Goal: Task Accomplishment & Management: Use online tool/utility

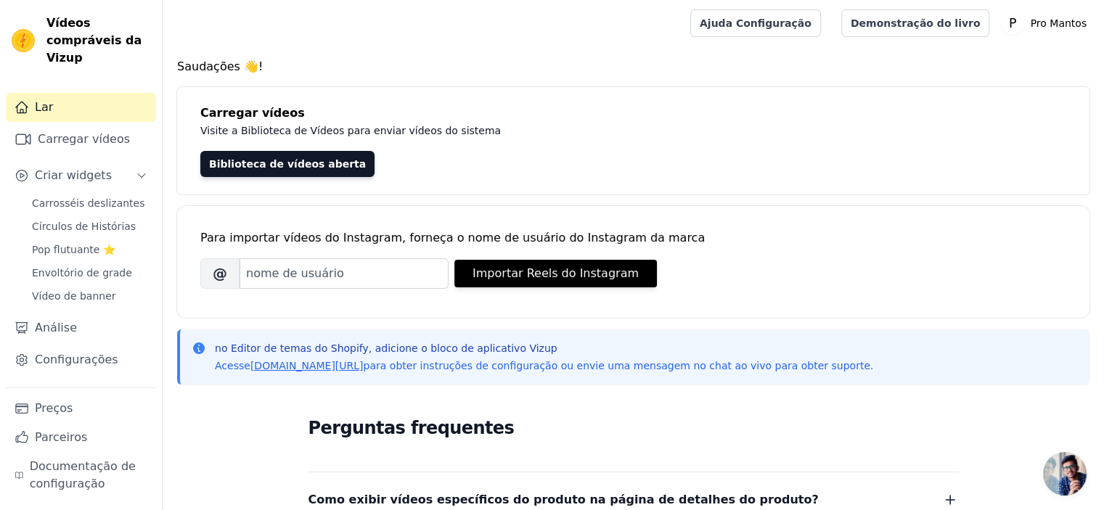
scroll to position [226, 0]
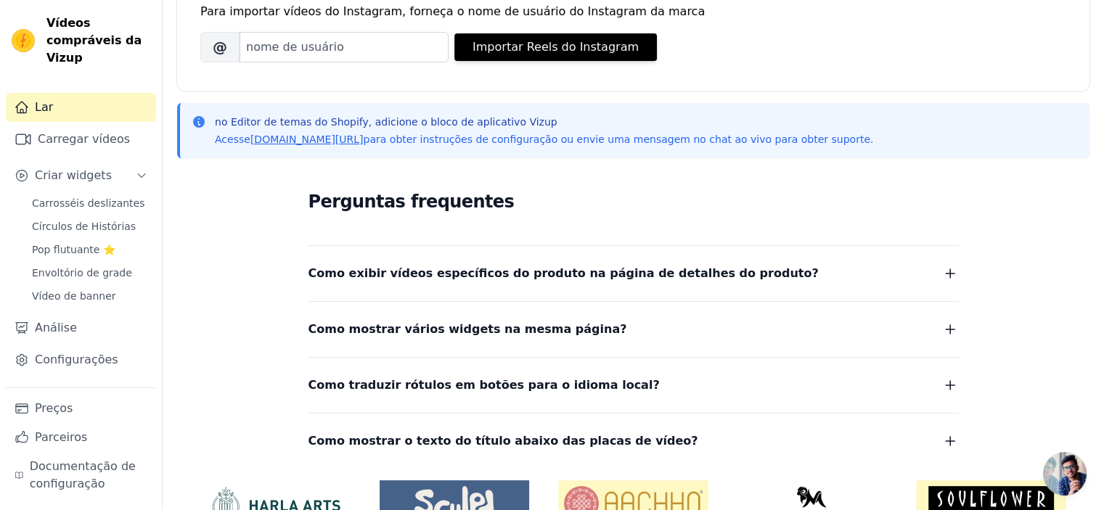
click at [954, 269] on icon "button" at bounding box center [949, 273] width 17 height 17
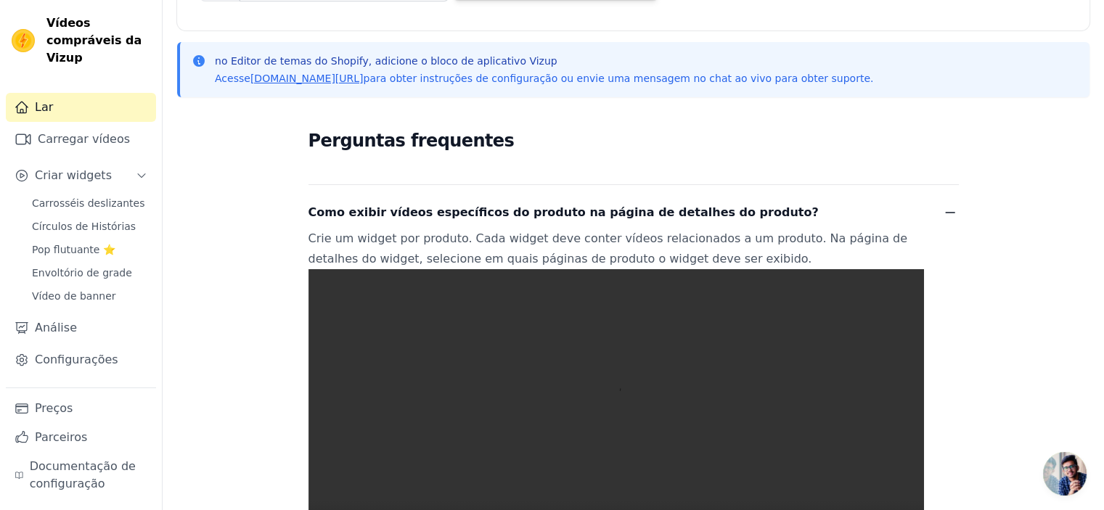
scroll to position [292, 0]
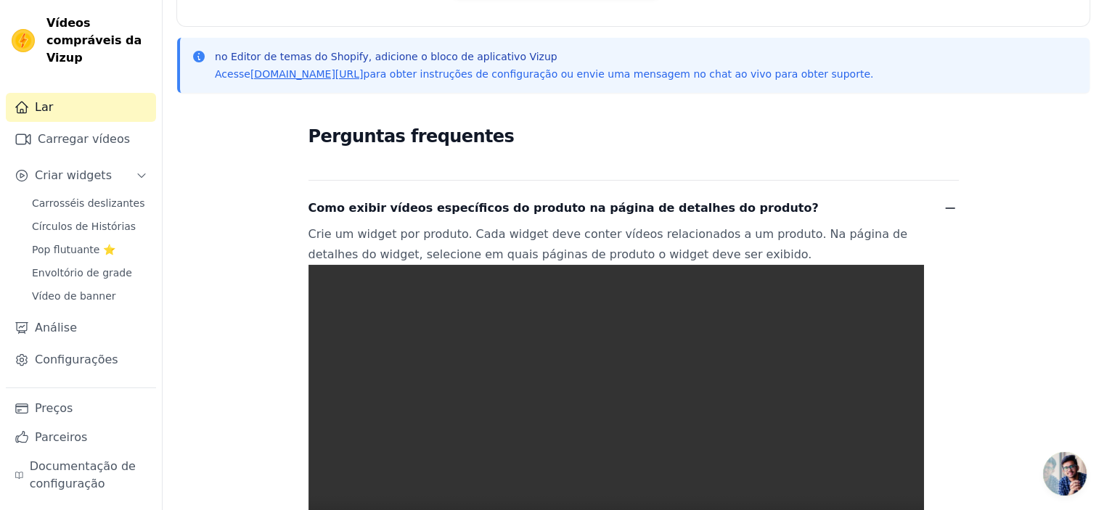
click at [941, 206] on icon "button" at bounding box center [949, 208] width 17 height 17
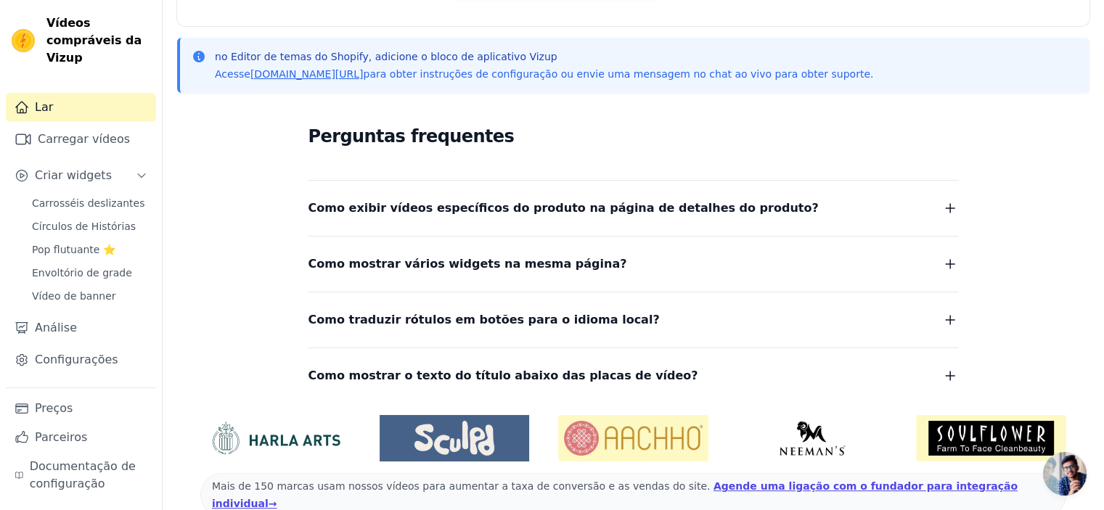
click at [948, 262] on icon "button" at bounding box center [949, 263] width 17 height 17
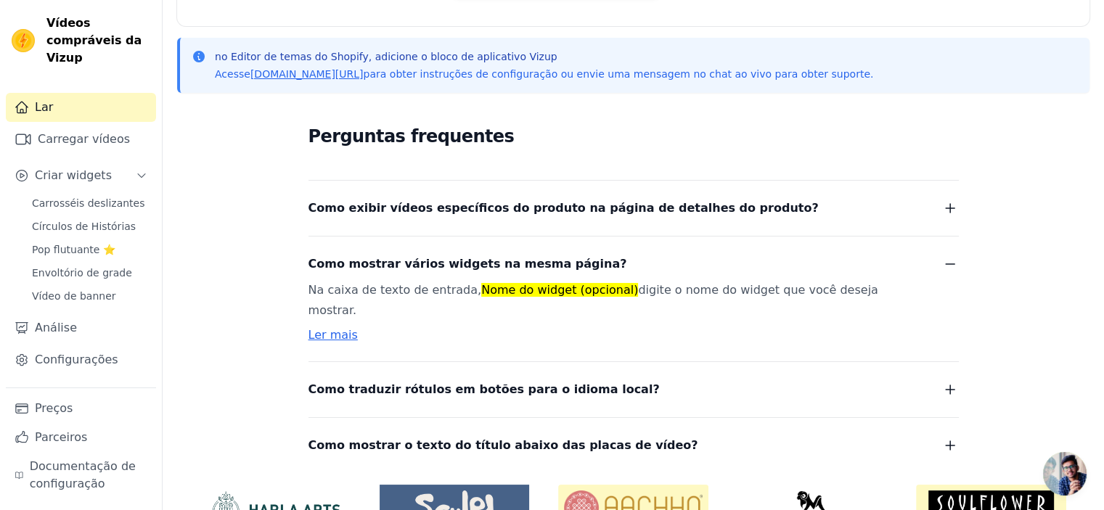
click at [948, 262] on icon "button" at bounding box center [949, 263] width 17 height 17
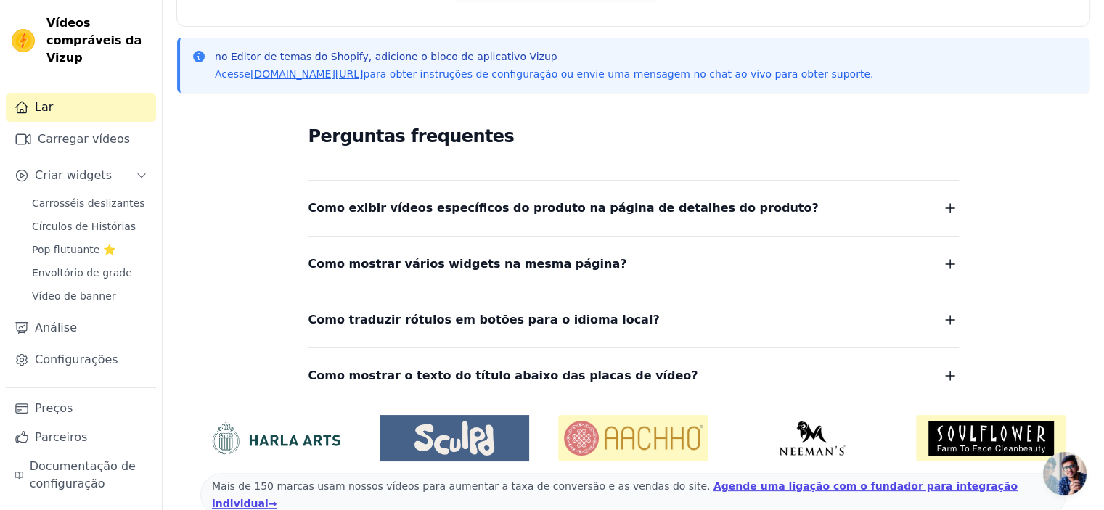
click at [948, 316] on icon "button" at bounding box center [949, 319] width 17 height 17
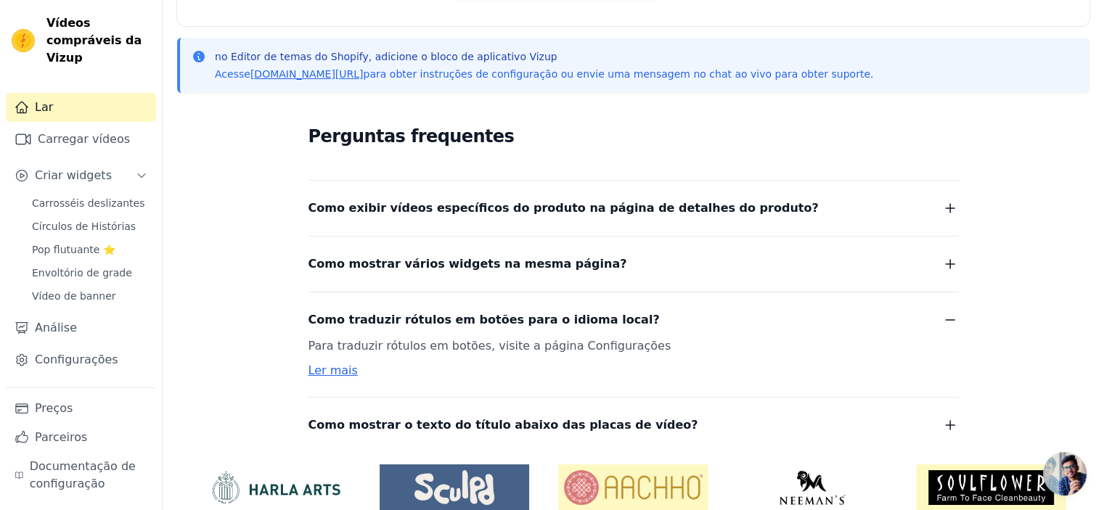
click at [948, 316] on icon "button" at bounding box center [949, 319] width 17 height 17
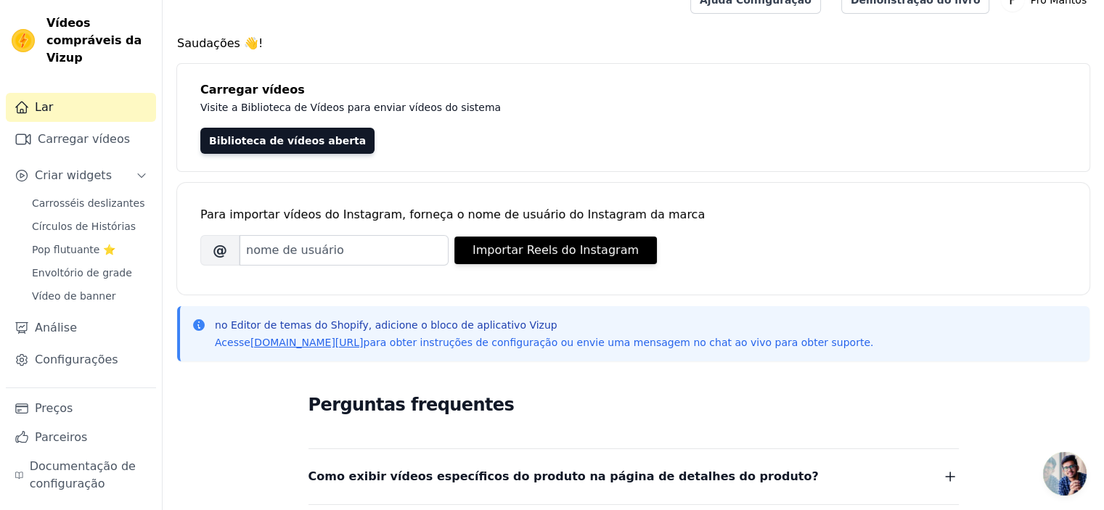
scroll to position [0, 0]
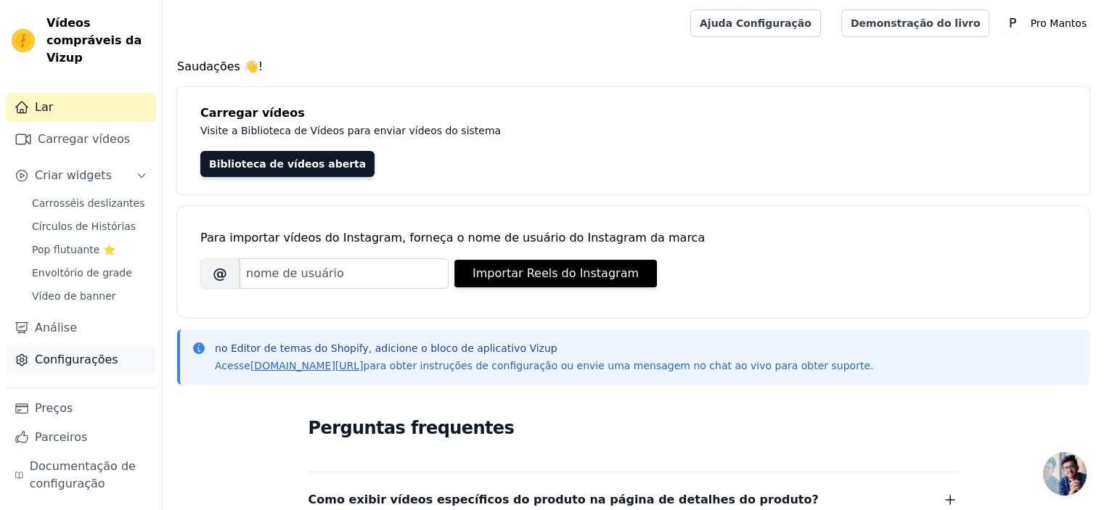
drag, startPoint x: 386, startPoint y: 69, endPoint x: 30, endPoint y: 348, distance: 451.7
click at [30, 348] on link "Configurações" at bounding box center [81, 359] width 150 height 29
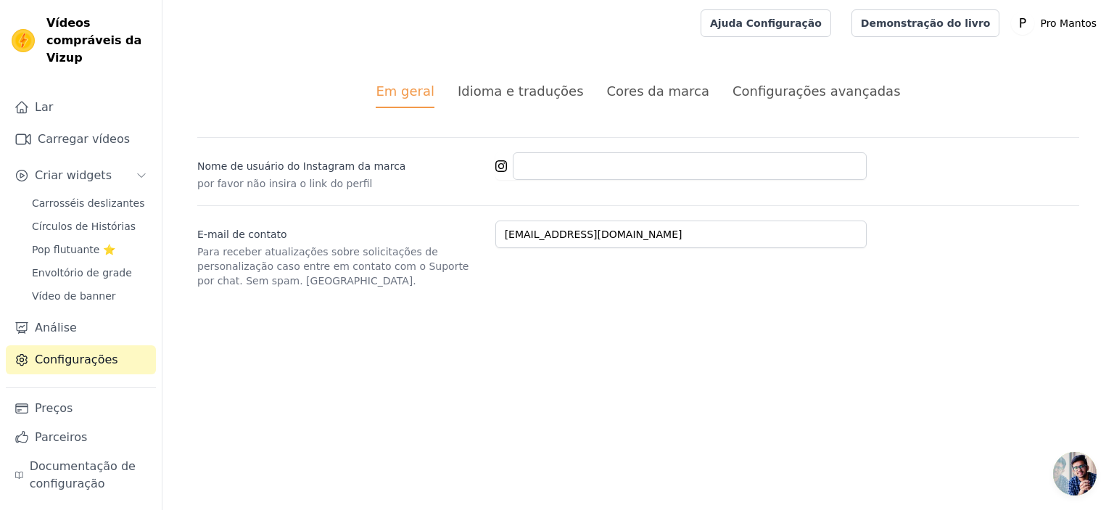
click at [500, 94] on font "Idioma e traduções" at bounding box center [521, 90] width 126 height 15
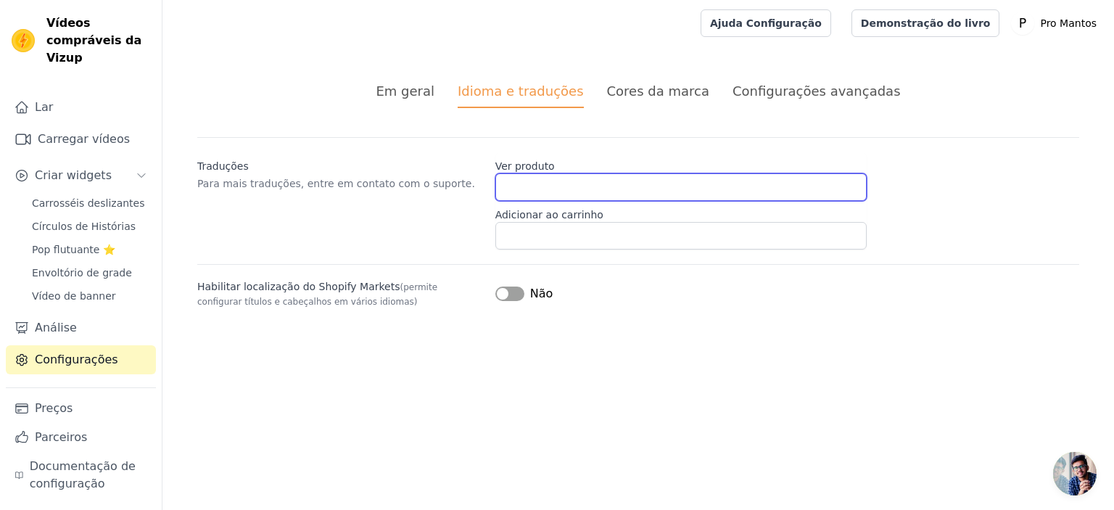
click at [537, 190] on input "Ver produto" at bounding box center [681, 187] width 371 height 28
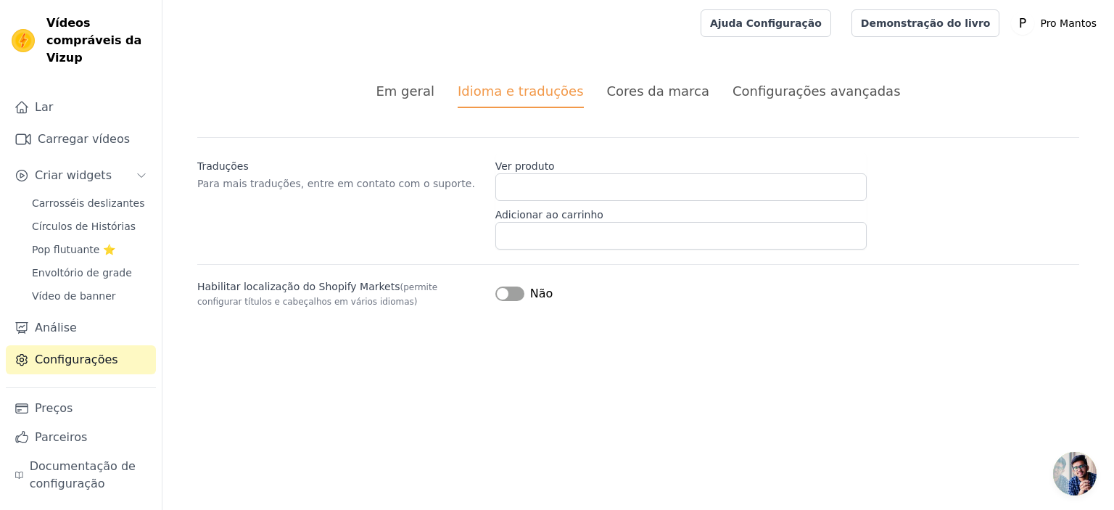
click at [319, 115] on div "Em geral Idioma e traduções Cores da marca Configurações avançadas alterações n…" at bounding box center [639, 194] width 952 height 297
click at [690, 100] on div "Cores da marca" at bounding box center [658, 91] width 102 height 20
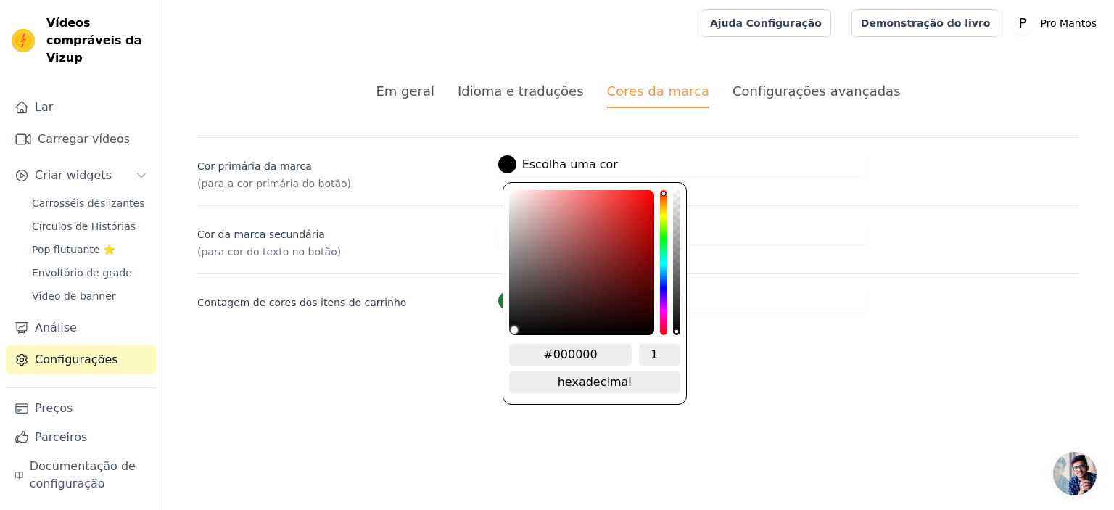
click at [509, 162] on div at bounding box center [507, 164] width 18 height 18
click at [596, 346] on input "#000000" at bounding box center [570, 355] width 123 height 22
type input "#00953"
type input "#00953f"
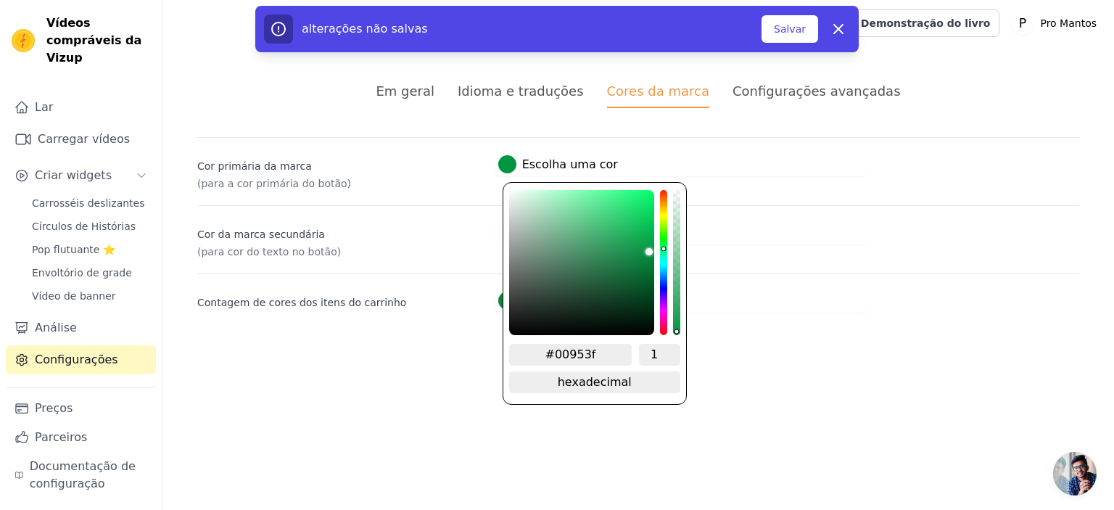
type input "#00953"
type input "#00953f"
type input "#00953F"
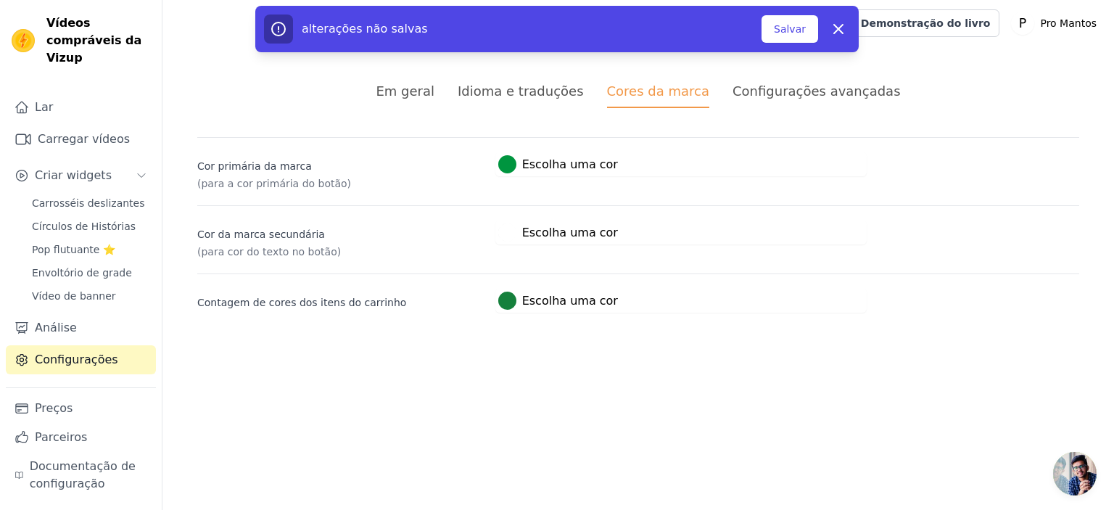
click at [645, 348] on html "Vídeos compráveis ​​da Vizup Lar Carregar vídeos Criar widgets Carrosséis desli…" at bounding box center [557, 174] width 1114 height 348
click at [787, 37] on button "Salvar" at bounding box center [790, 29] width 57 height 28
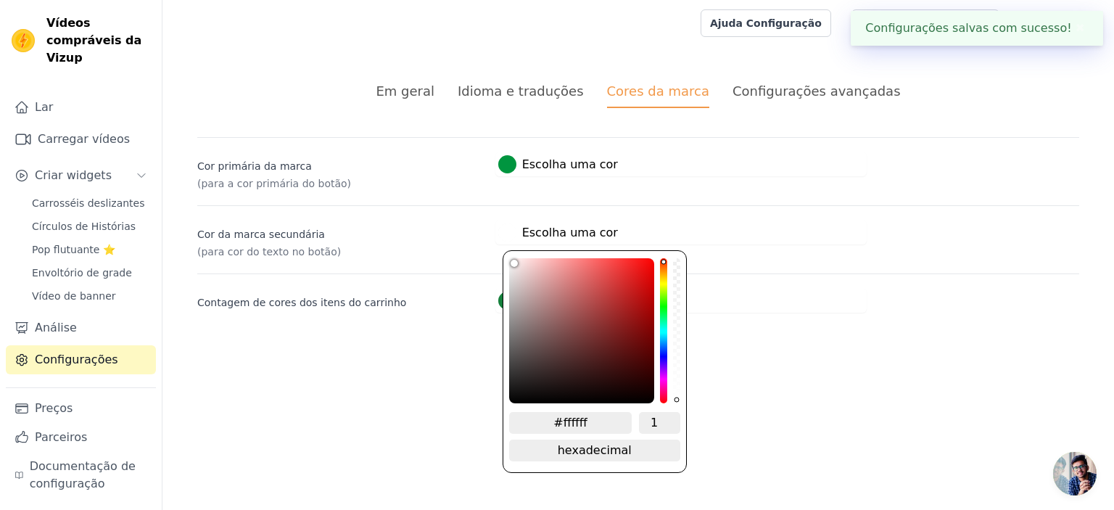
click at [511, 231] on div at bounding box center [507, 232] width 18 height 18
type input "#f6eeee"
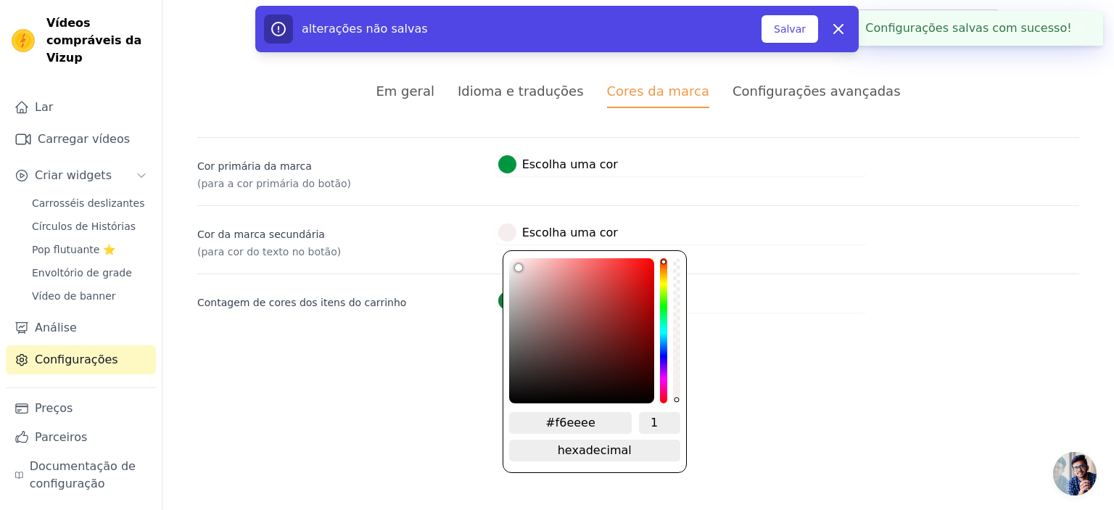
type input "#dedbdb"
type input "#d8d7d7"
type input "#d7d7d7"
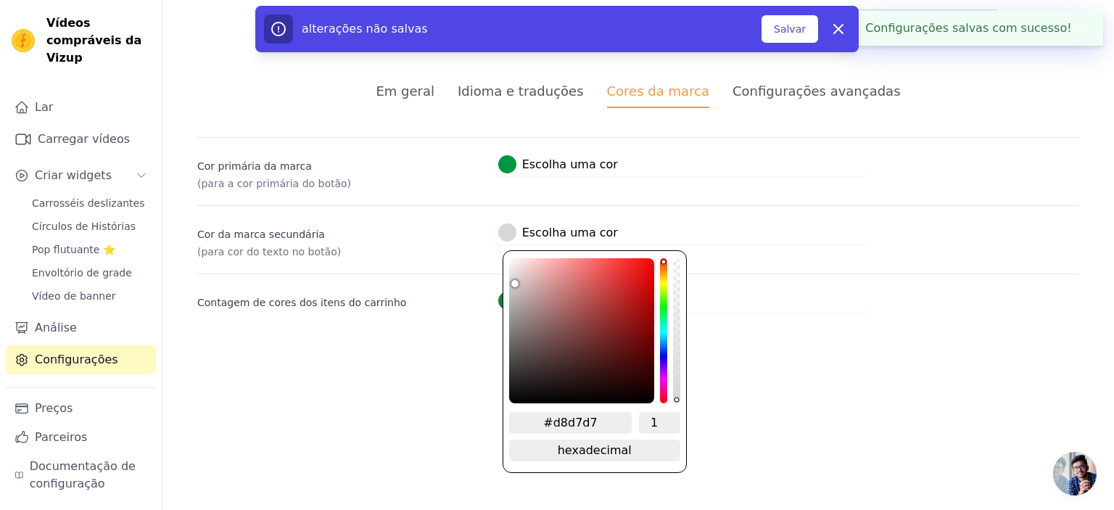
type input "#d7d7d7"
type input "#dcdcdc"
type input "#ffffff"
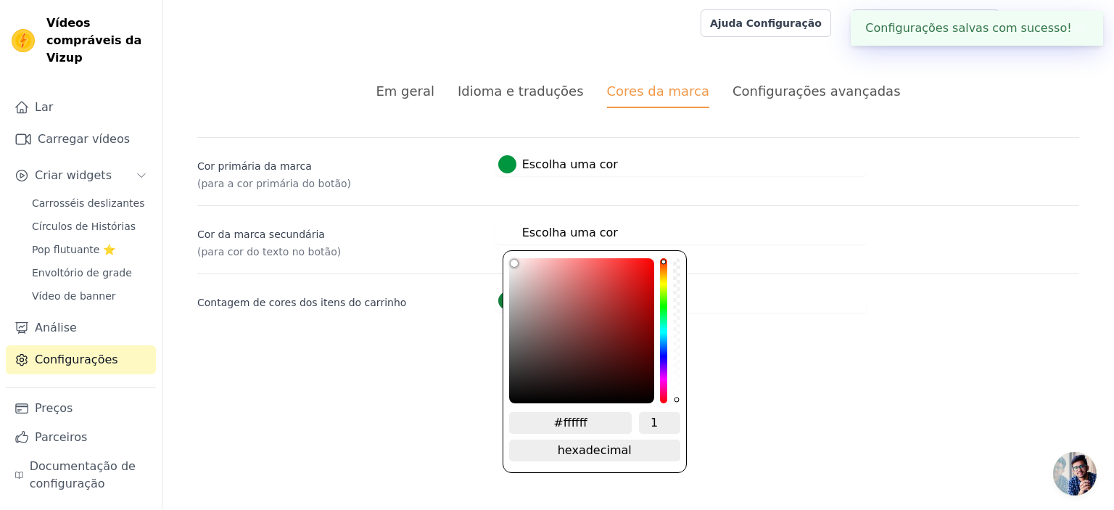
drag, startPoint x: 514, startPoint y: 260, endPoint x: 494, endPoint y: 215, distance: 49.1
click at [494, 215] on div "Cor da marca secundária (para cor do texto no botão) #ffffff Escolha uma cor #f…" at bounding box center [638, 232] width 882 height 54
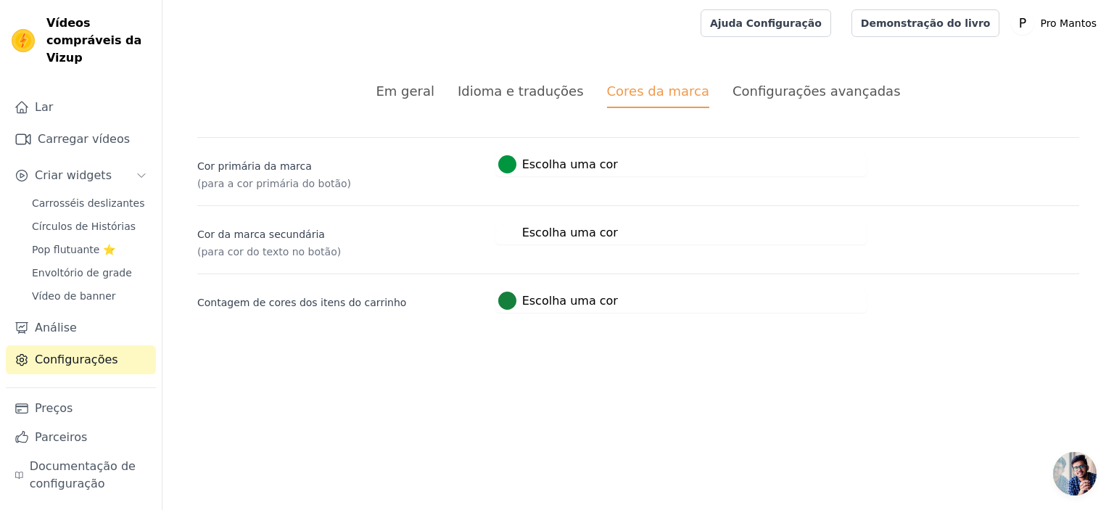
click at [760, 348] on html "Vídeos compráveis ​​da Vizup Lar Carregar vídeos Criar widgets Carrosséis desli…" at bounding box center [557, 174] width 1114 height 348
click at [310, 79] on div "Em geral Idioma e traduções Cores da marca Configurações avançadas alterações n…" at bounding box center [639, 196] width 952 height 301
click at [771, 102] on li "Configurações avançadas" at bounding box center [817, 94] width 168 height 27
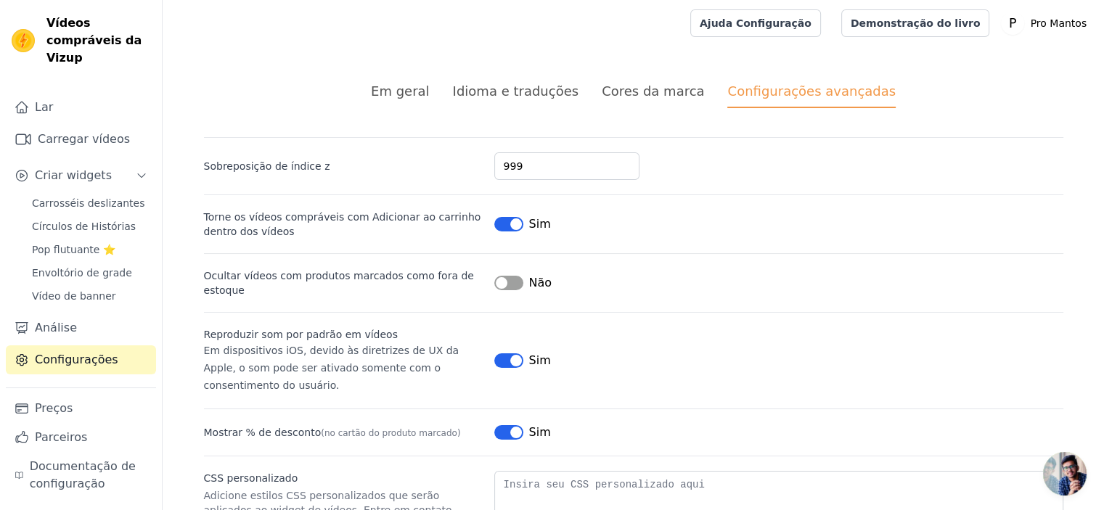
scroll to position [123, 0]
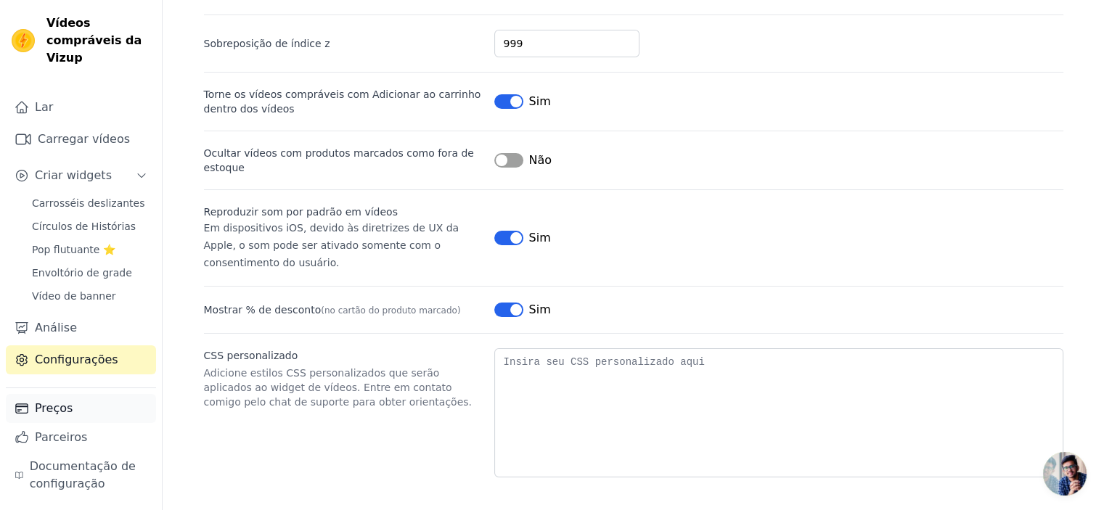
click at [44, 401] on font "Preços" at bounding box center [54, 408] width 38 height 14
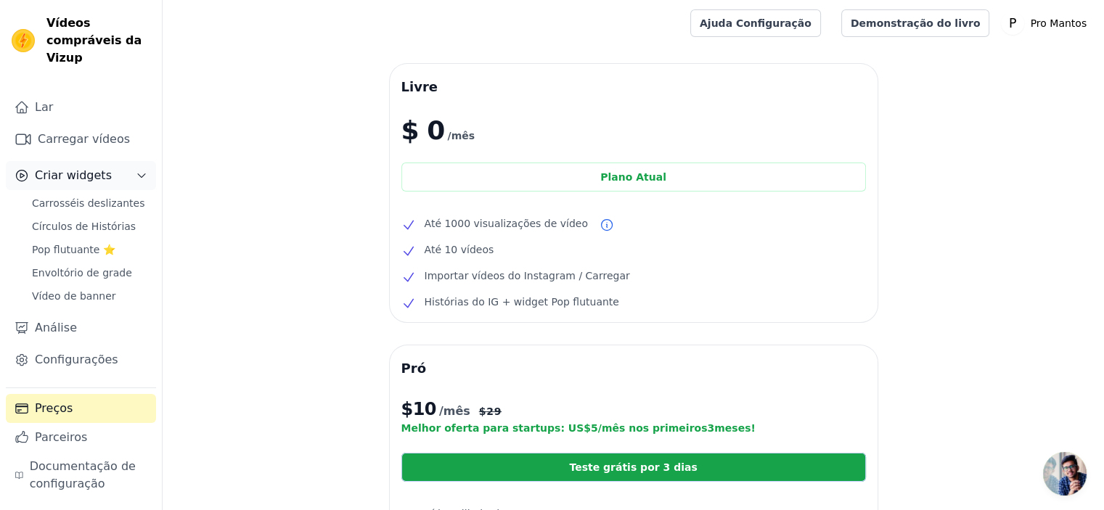
click at [52, 168] on font "Criar widgets" at bounding box center [73, 175] width 77 height 14
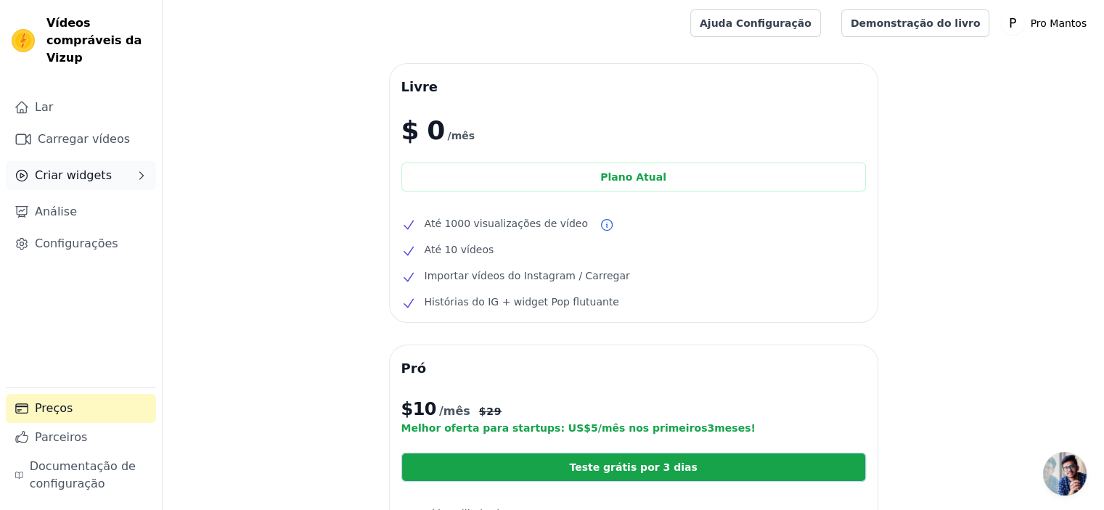
click at [52, 168] on font "Criar widgets" at bounding box center [73, 175] width 77 height 14
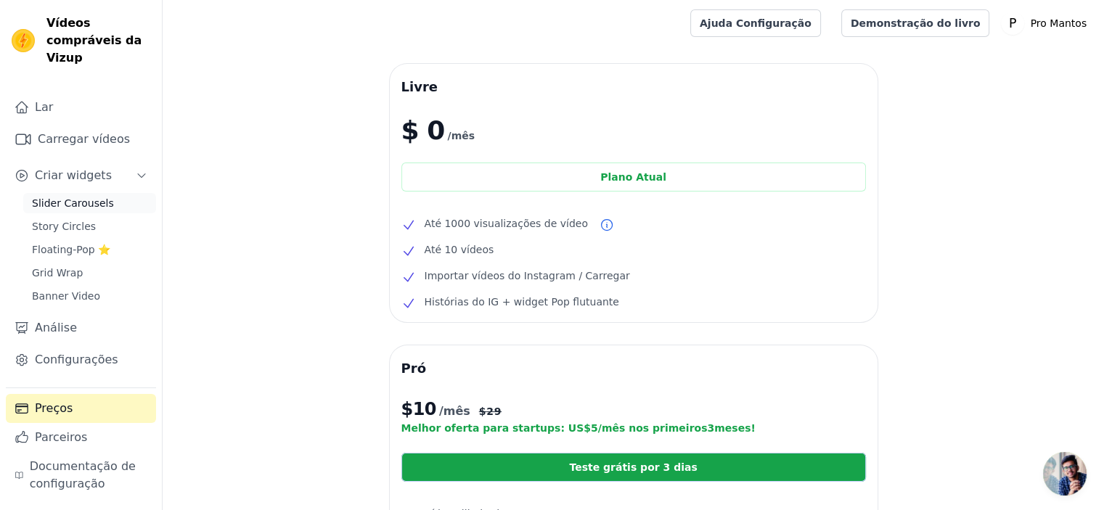
click at [52, 196] on span "Slider Carousels" at bounding box center [73, 203] width 82 height 15
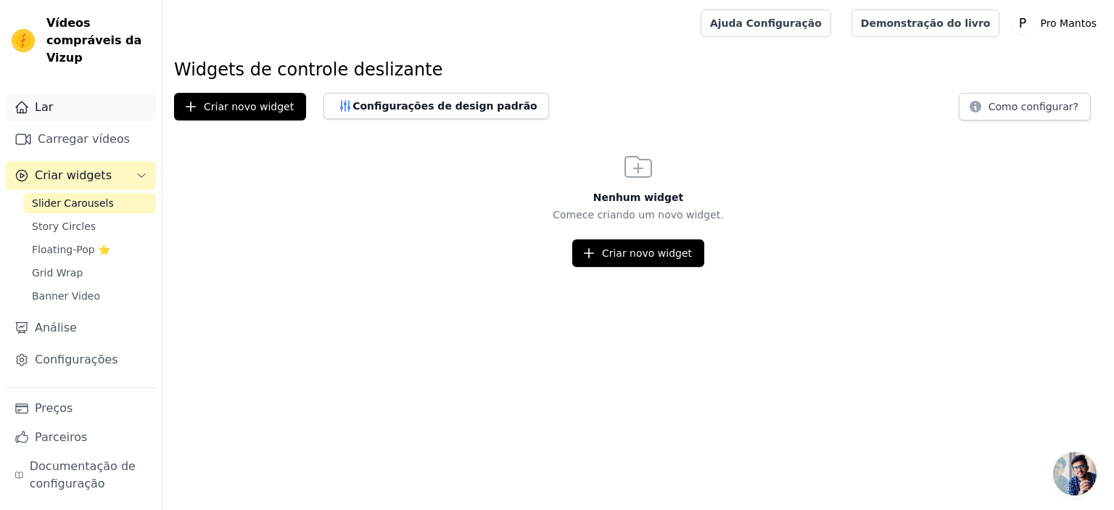
click at [52, 93] on link "Lar" at bounding box center [81, 107] width 150 height 29
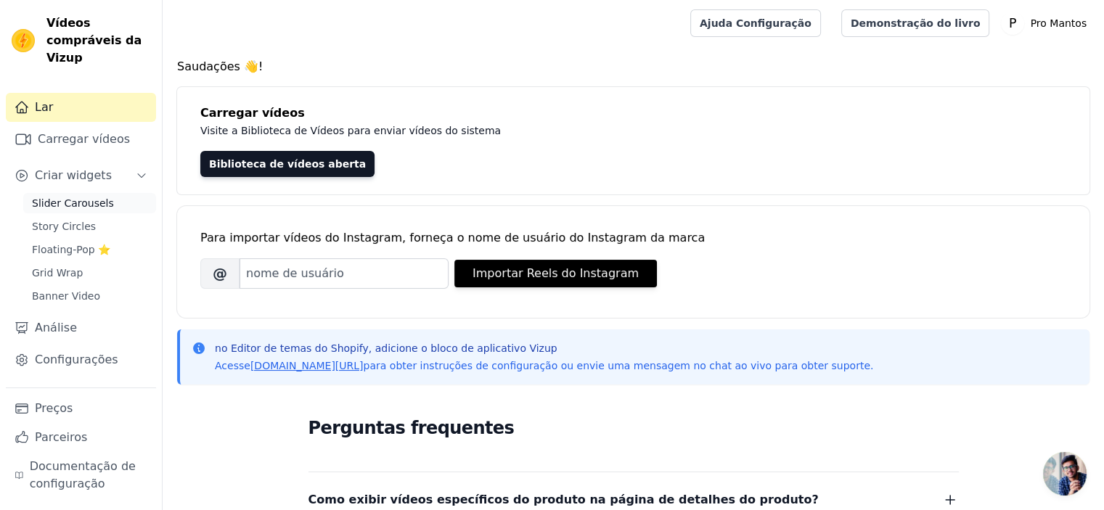
click at [64, 196] on span "Slider Carousels" at bounding box center [73, 203] width 82 height 15
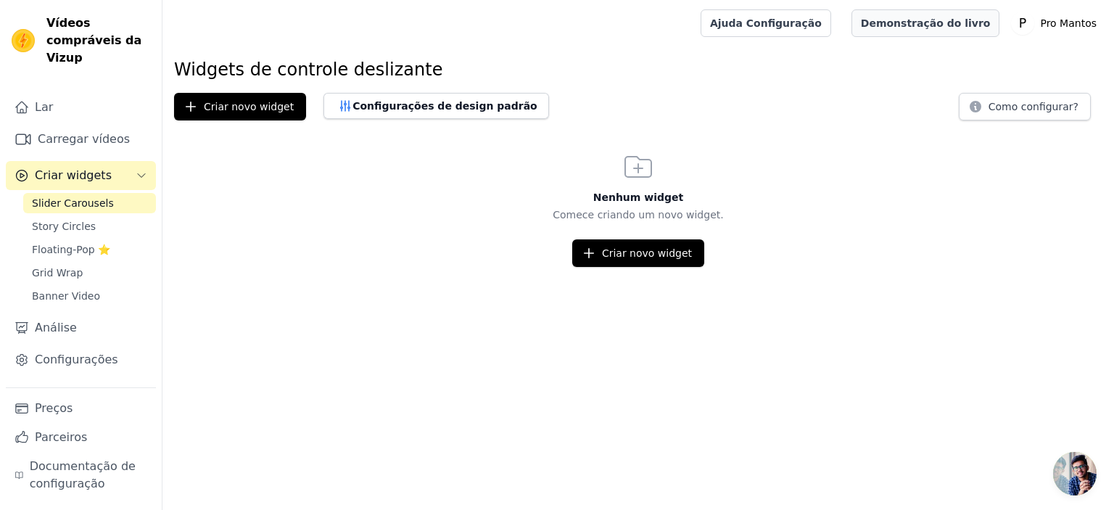
click at [916, 11] on link "Demonstração do livro" at bounding box center [926, 23] width 149 height 28
click at [52, 219] on span "Story Circles" at bounding box center [64, 226] width 64 height 15
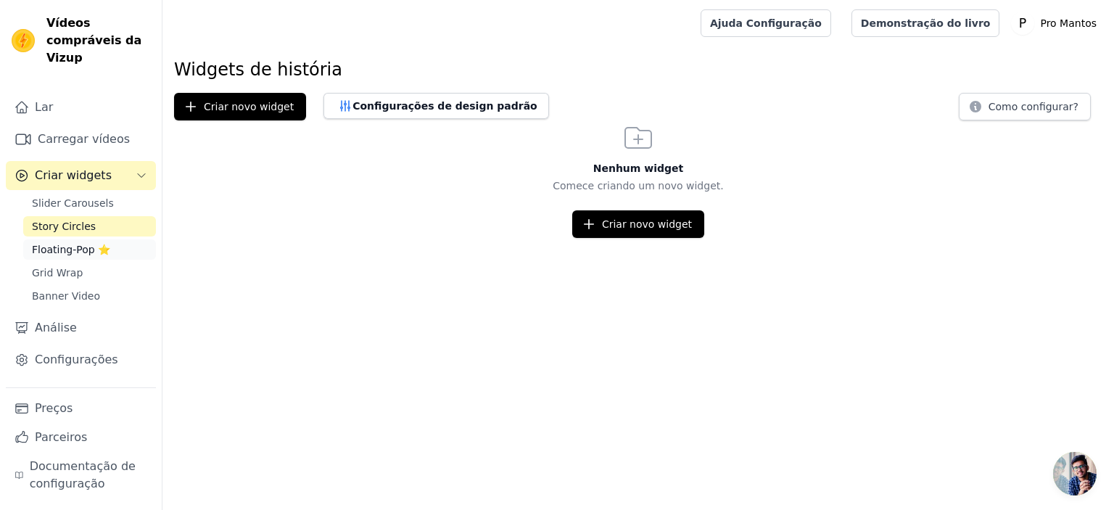
click at [38, 242] on span "Floating-Pop ⭐" at bounding box center [71, 249] width 78 height 15
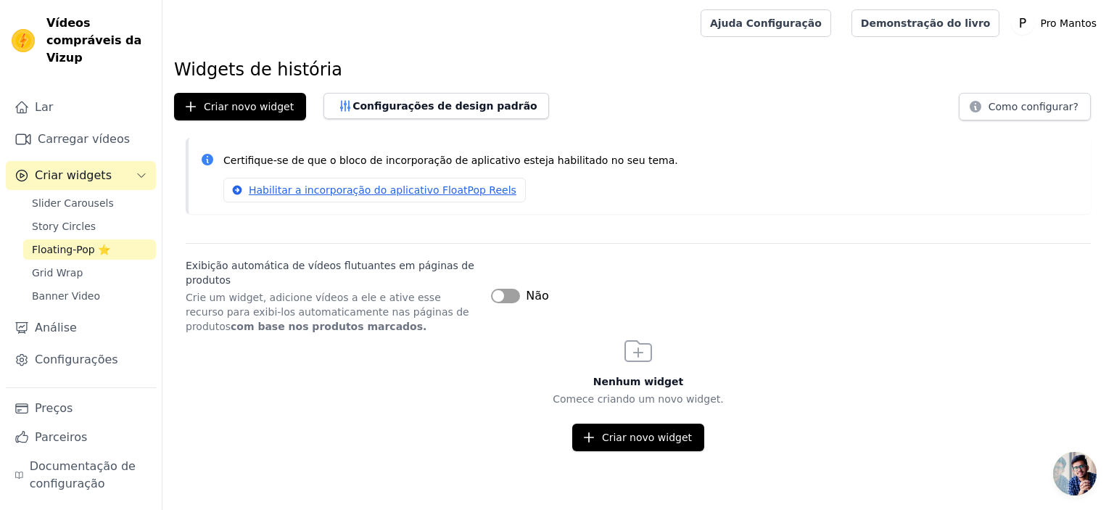
click at [502, 295] on button "Rótulo" at bounding box center [505, 296] width 29 height 15
click at [628, 226] on div "Widgets de história Criar novo widget Configurações de design padrão Como confi…" at bounding box center [639, 254] width 952 height 393
click at [608, 430] on font "Criar novo widget" at bounding box center [647, 437] width 90 height 15
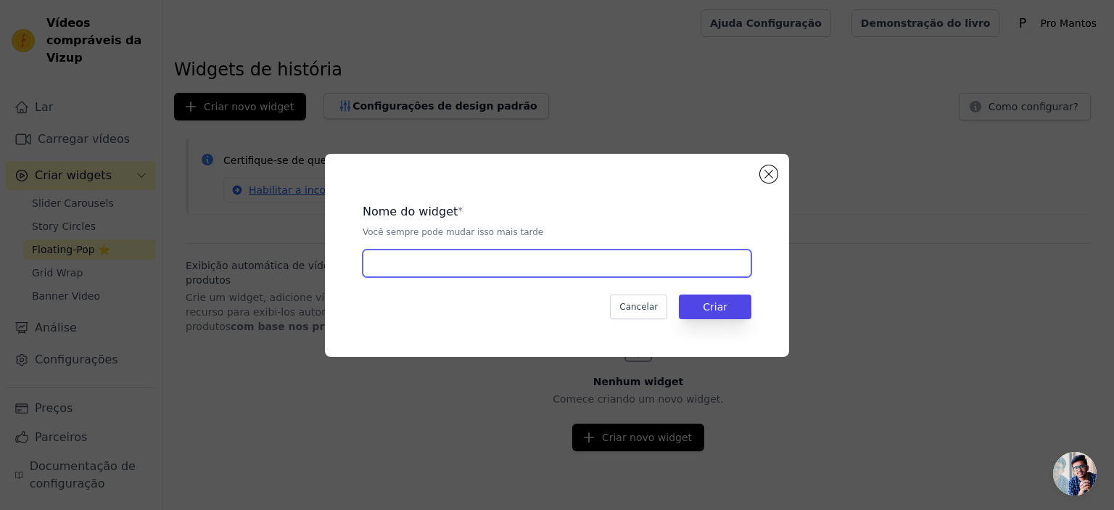
click at [478, 263] on input "text" at bounding box center [557, 264] width 389 height 28
type input "a"
type input "Palmeiras"
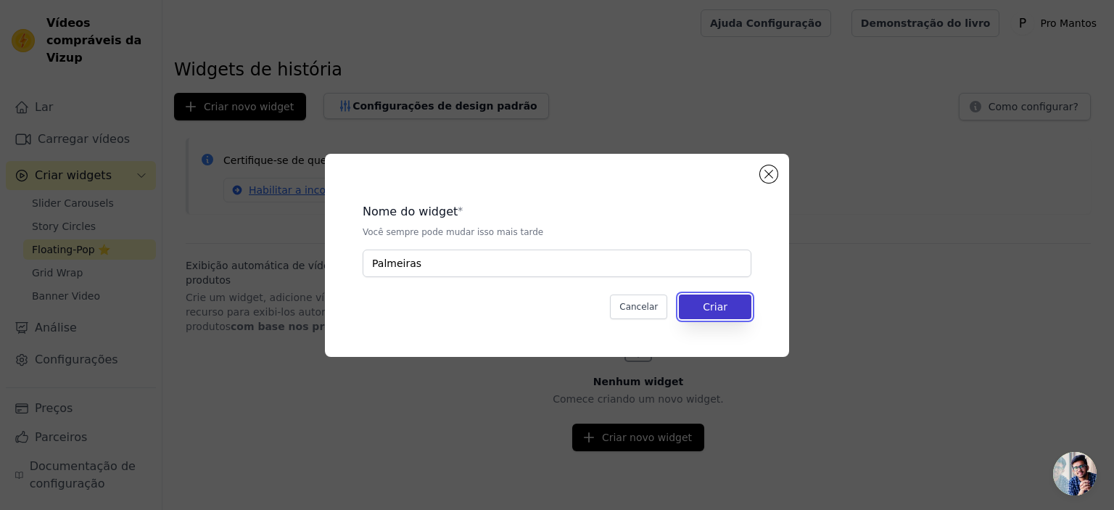
click at [699, 300] on button "Criar" at bounding box center [715, 307] width 73 height 25
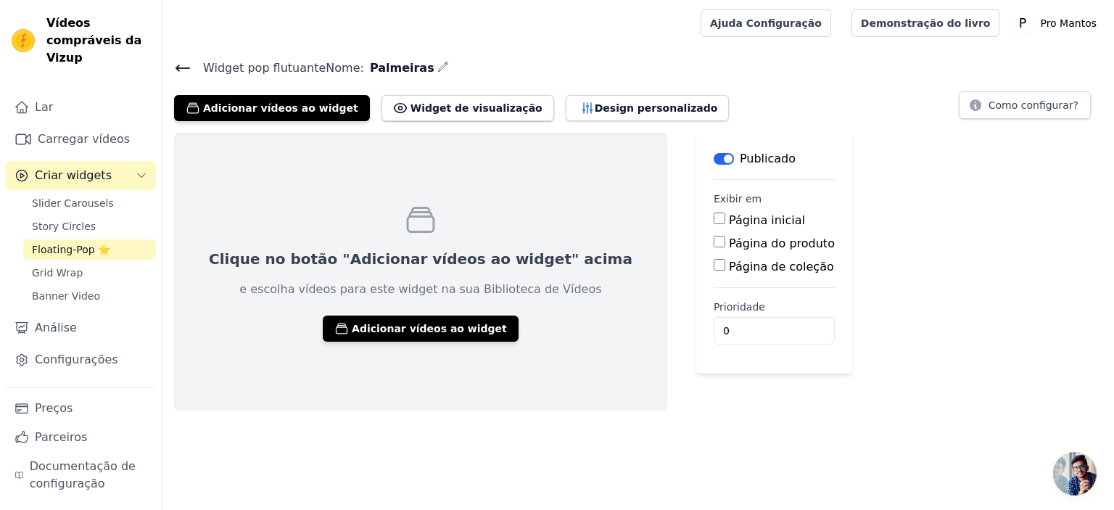
click at [714, 241] on input "Página do produto" at bounding box center [720, 242] width 12 height 12
checkbox input "true"
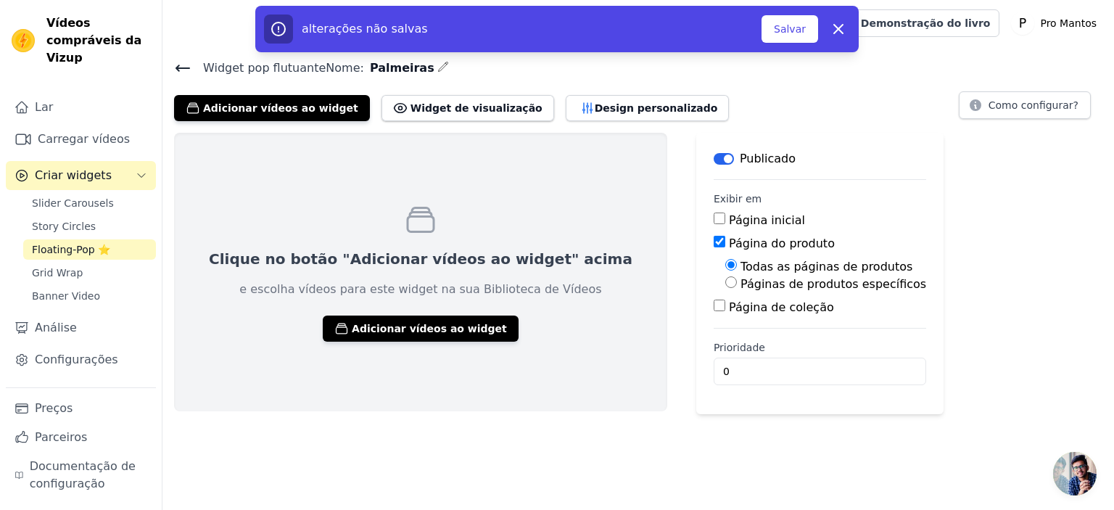
click at [726, 280] on input "Páginas de produtos específicos" at bounding box center [732, 282] width 12 height 12
radio input "true"
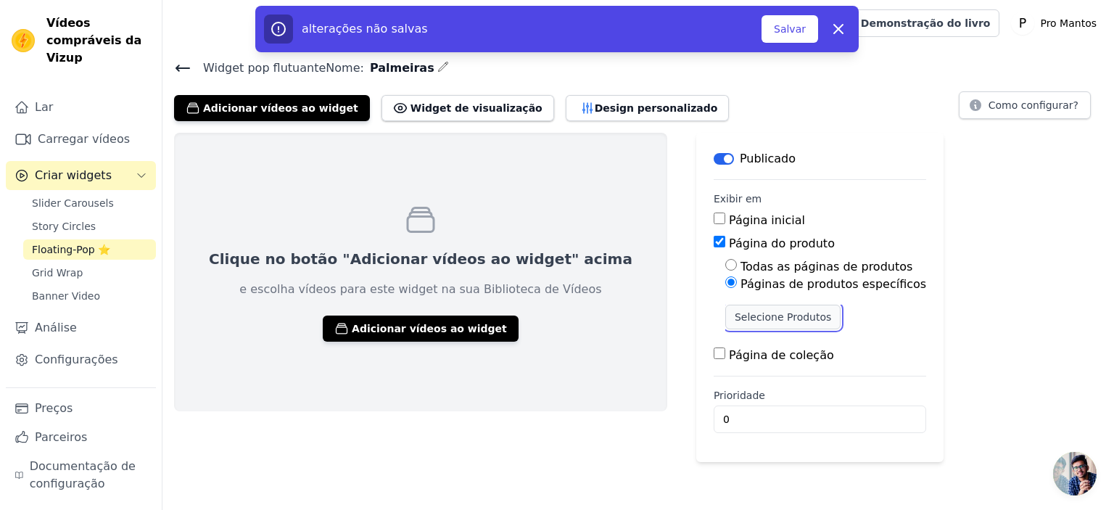
click at [726, 323] on button "Selecione Produtos" at bounding box center [783, 317] width 115 height 25
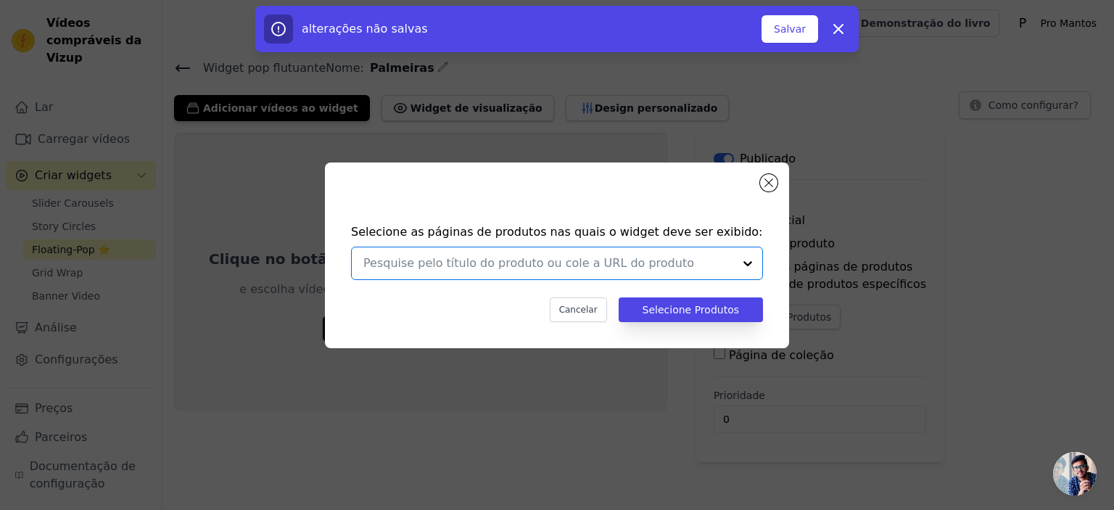
click at [413, 266] on input "text" at bounding box center [548, 263] width 370 height 17
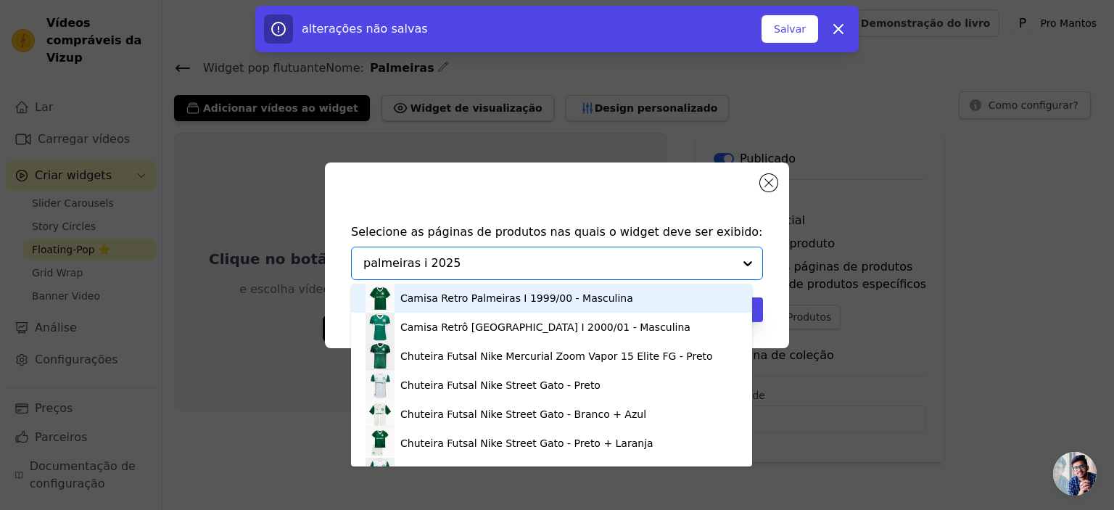
click at [463, 260] on input "palmeiras i 2025" at bounding box center [548, 263] width 370 height 17
type input "palmeiras"
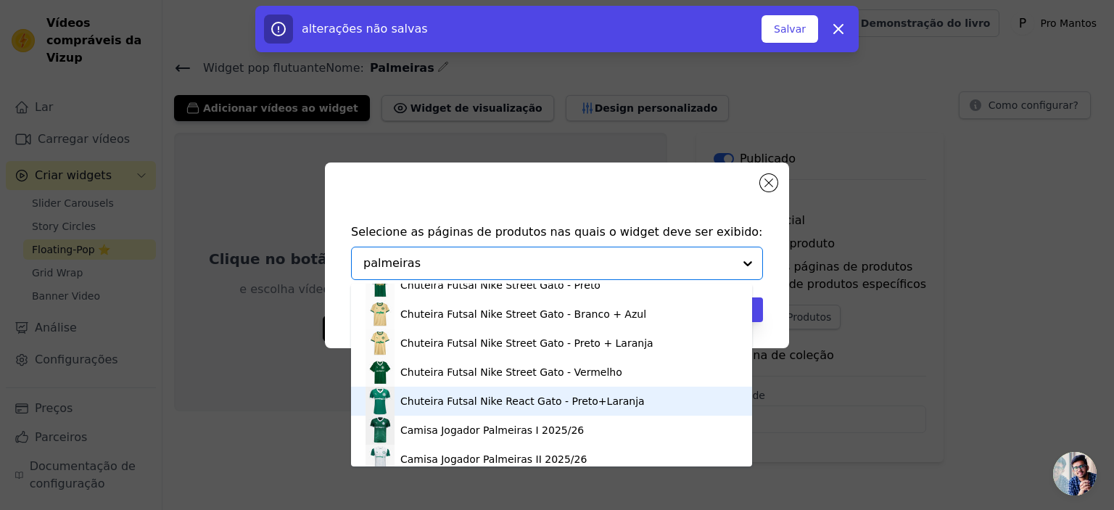
scroll to position [93, 0]
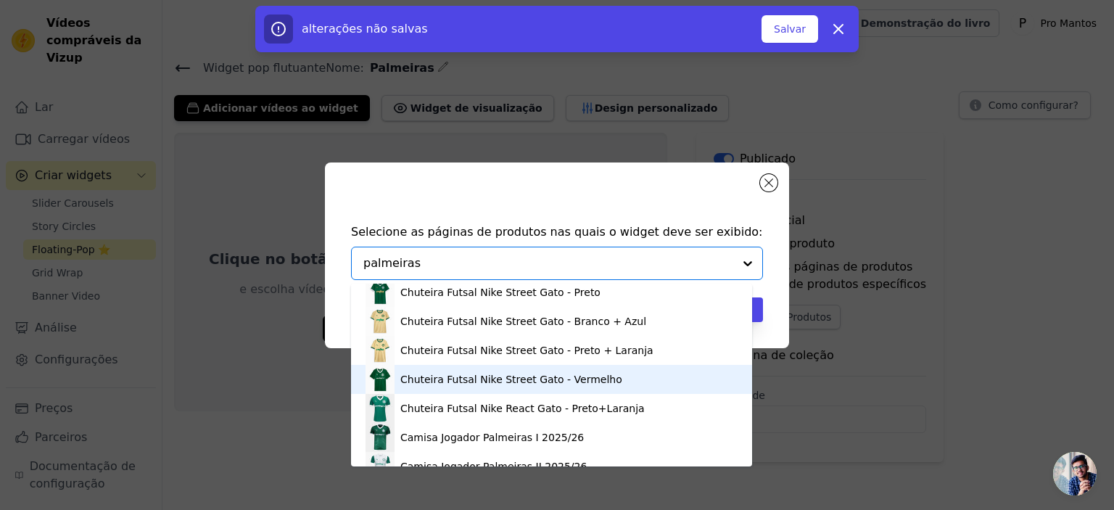
click at [387, 374] on img at bounding box center [380, 379] width 29 height 29
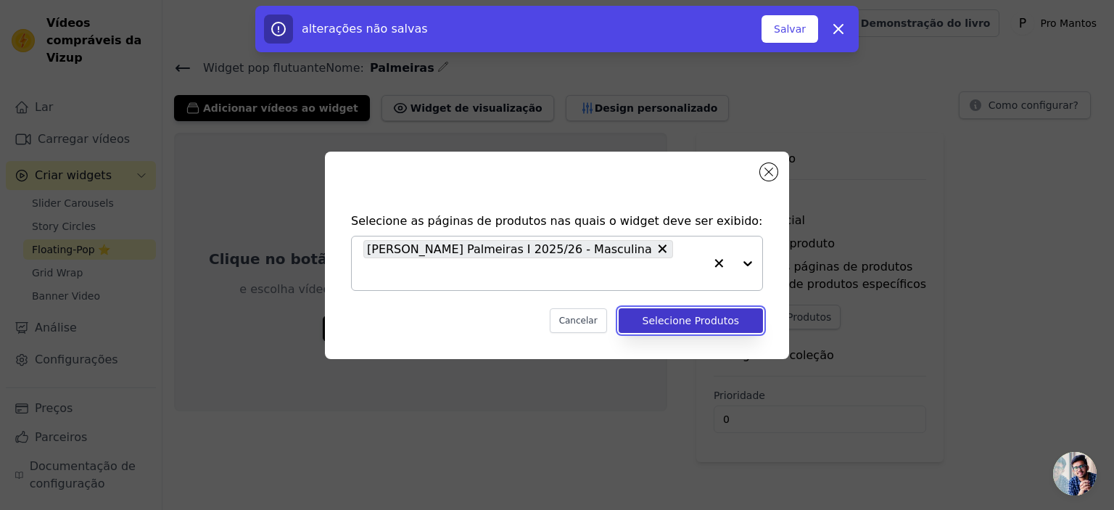
click at [653, 308] on button "Selecione Produtos" at bounding box center [691, 320] width 144 height 25
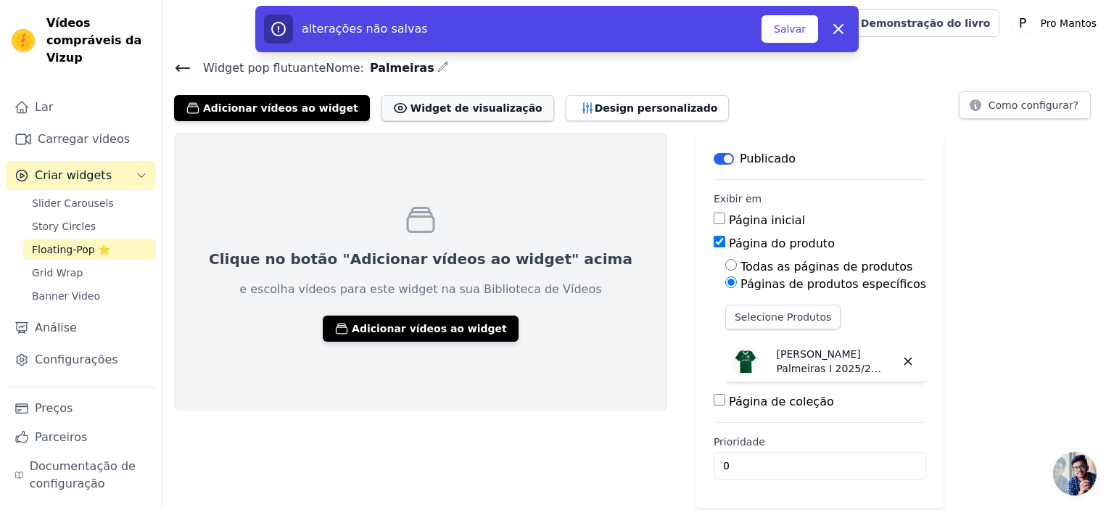
click at [411, 104] on font "Widget de visualização" at bounding box center [477, 108] width 132 height 12
click at [371, 317] on button "Adicionar vídeos ao widget" at bounding box center [421, 329] width 196 height 26
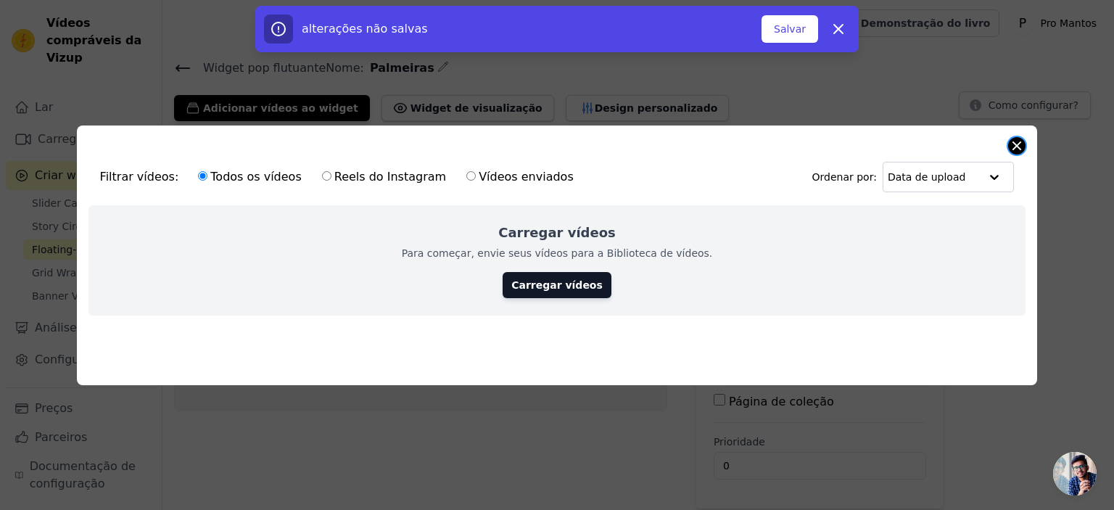
click at [1024, 139] on button "Fechar modal" at bounding box center [1016, 145] width 17 height 17
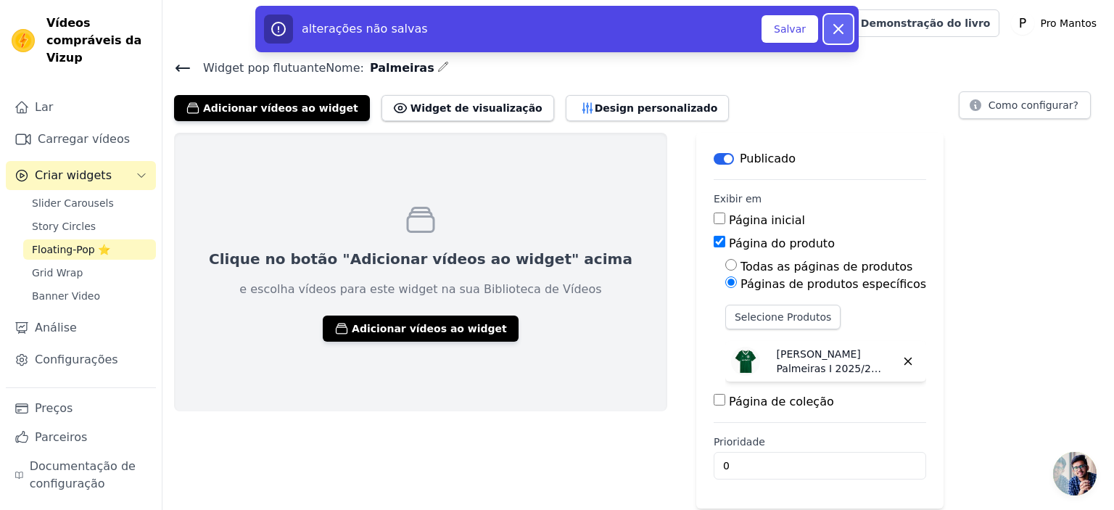
click at [836, 36] on icon "button" at bounding box center [838, 28] width 17 height 17
checkbox input "false"
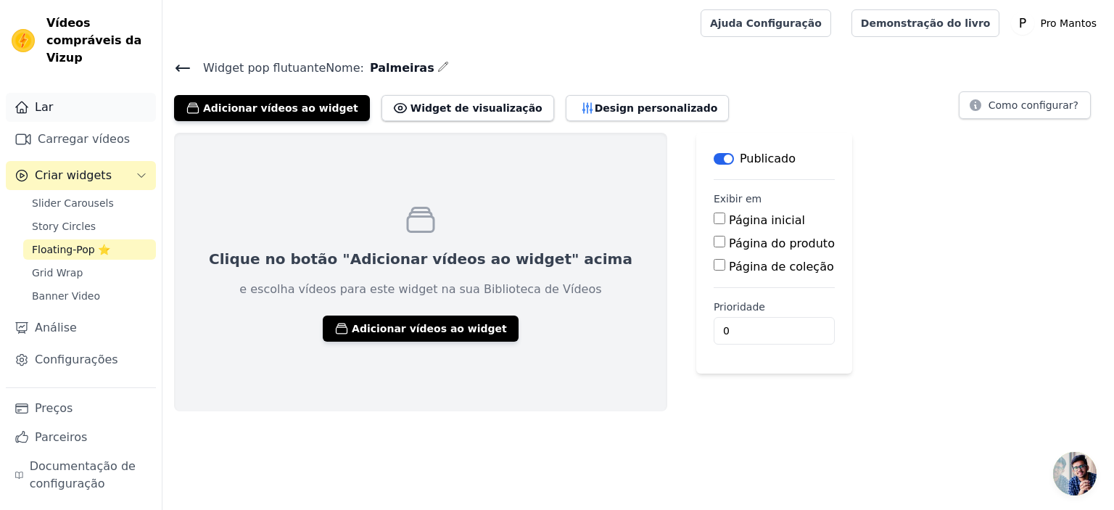
click at [51, 93] on link "Lar" at bounding box center [81, 107] width 150 height 29
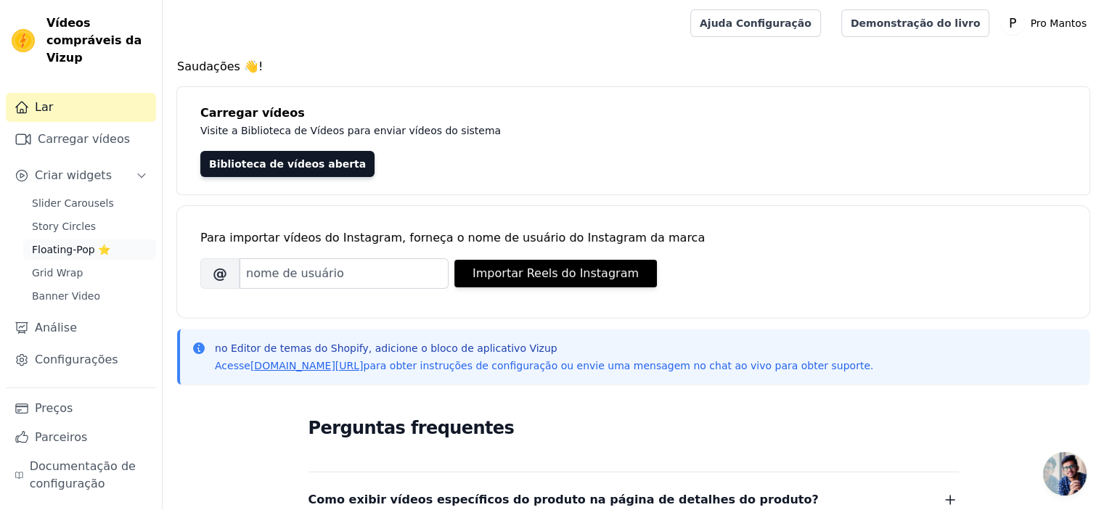
click at [50, 242] on span "Floating-Pop ⭐" at bounding box center [71, 249] width 78 height 15
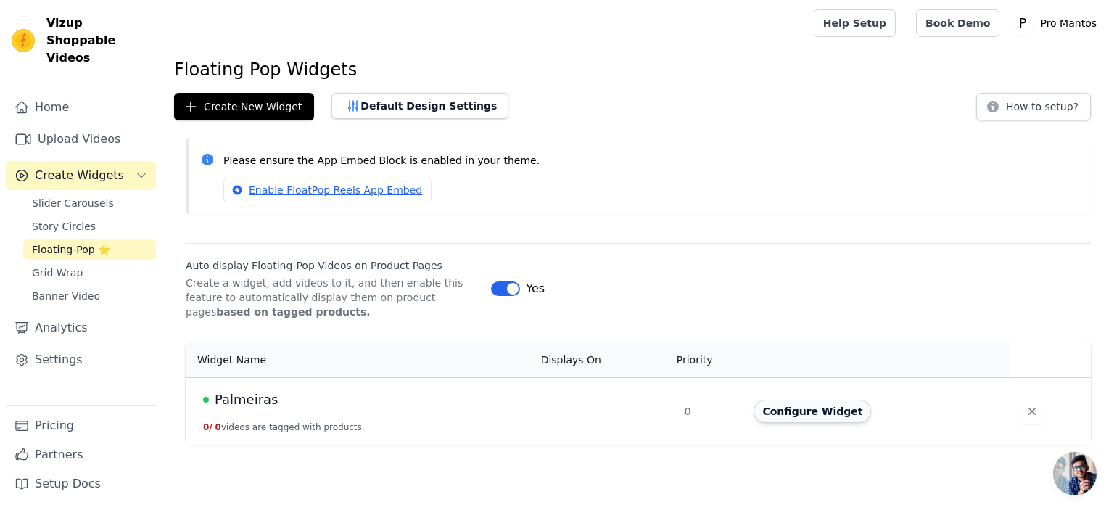
click at [786, 403] on button "Configure Widget" at bounding box center [813, 411] width 118 height 23
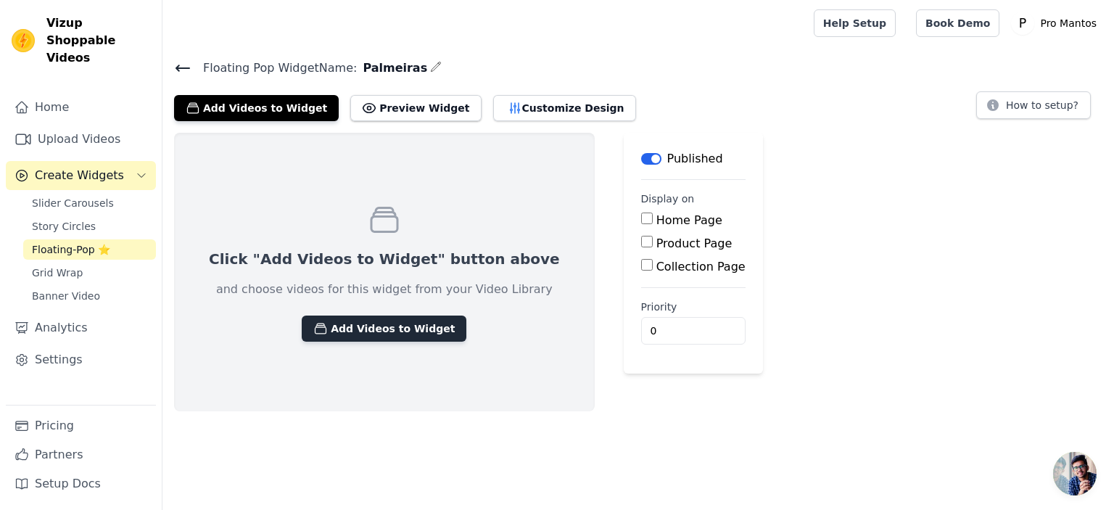
click at [350, 322] on button "Add Videos to Widget" at bounding box center [384, 329] width 165 height 26
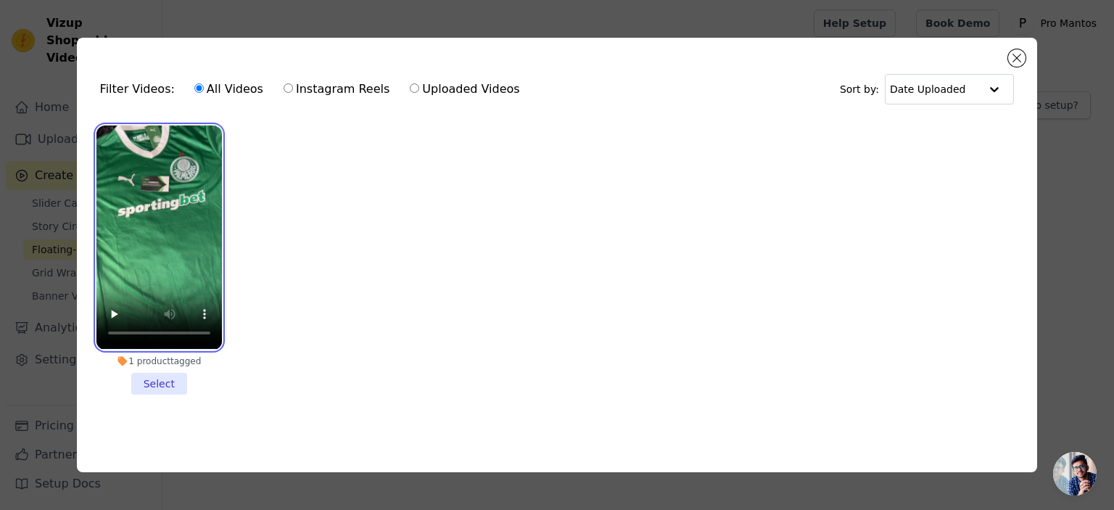
click at [201, 137] on video at bounding box center [159, 237] width 126 height 223
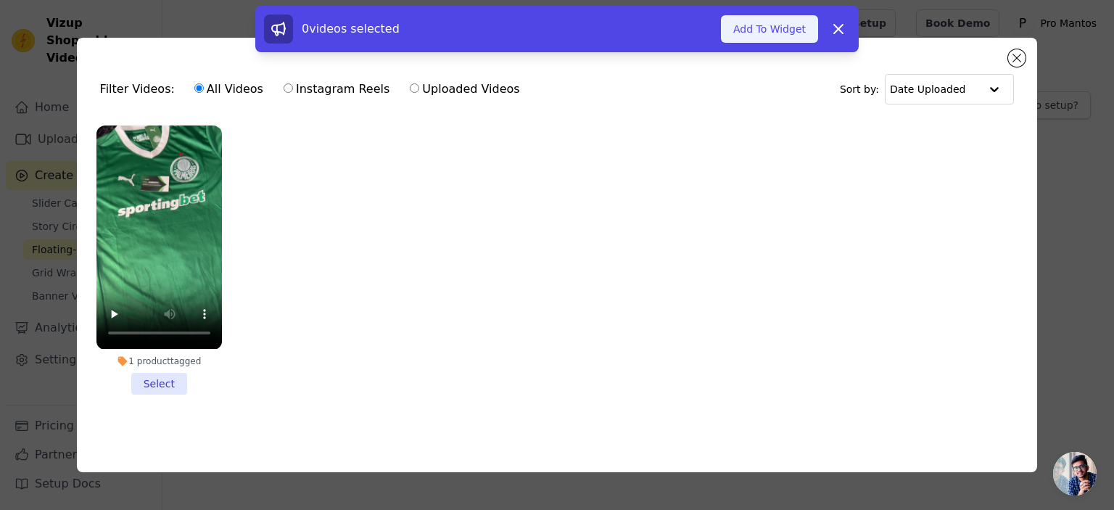
click at [768, 28] on button "Add To Widget" at bounding box center [769, 29] width 97 height 28
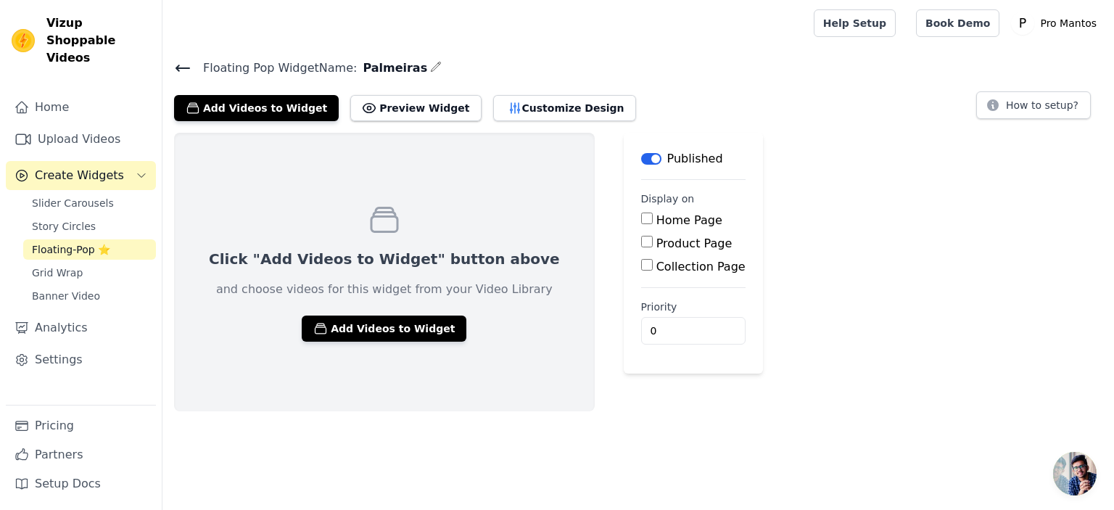
click at [641, 242] on input "Product Page" at bounding box center [647, 242] width 12 height 12
checkbox input "true"
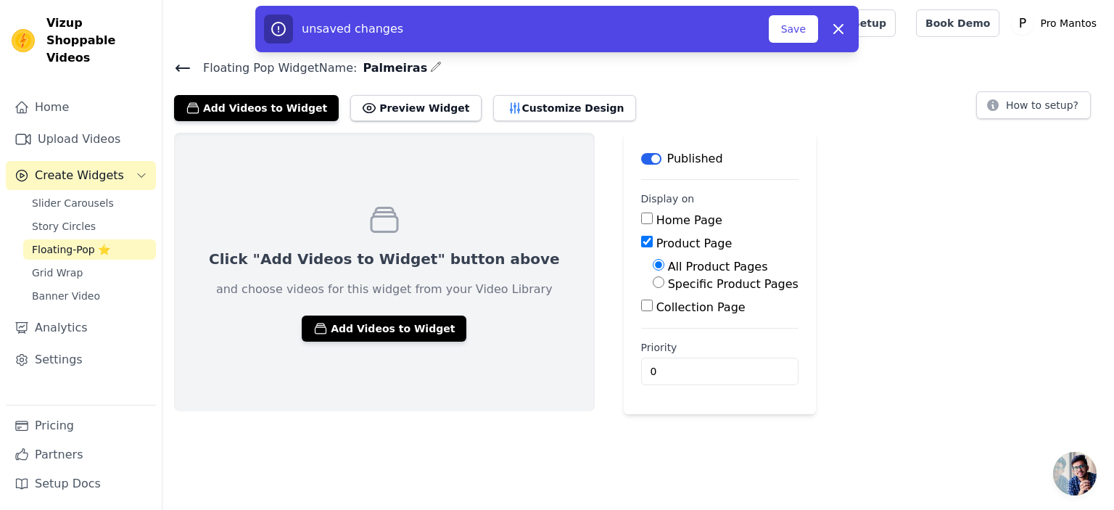
click at [653, 283] on input "Specific Product Pages" at bounding box center [659, 282] width 12 height 12
radio input "true"
click at [653, 316] on button "Select Products" at bounding box center [701, 317] width 97 height 25
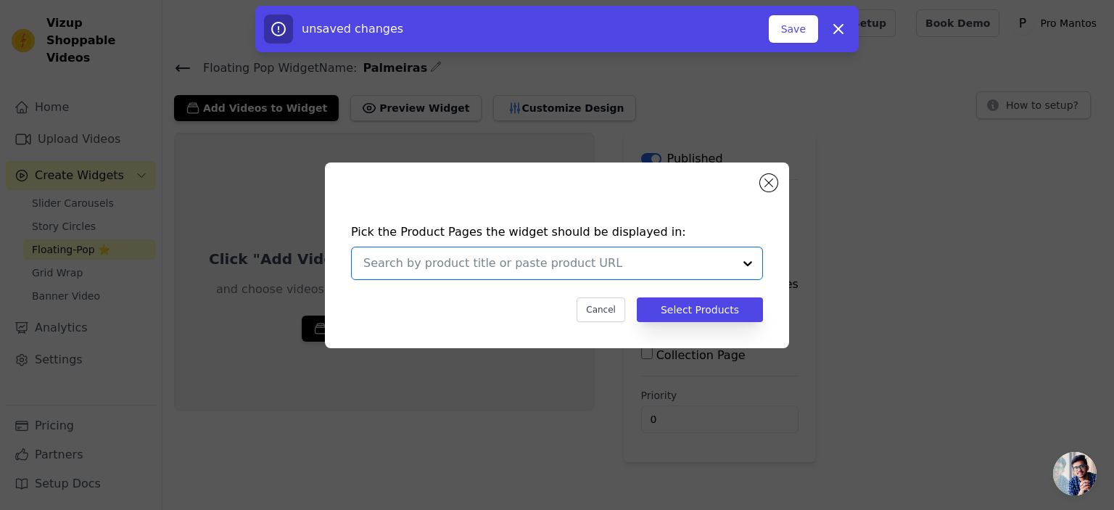
click at [496, 259] on input "text" at bounding box center [548, 263] width 370 height 17
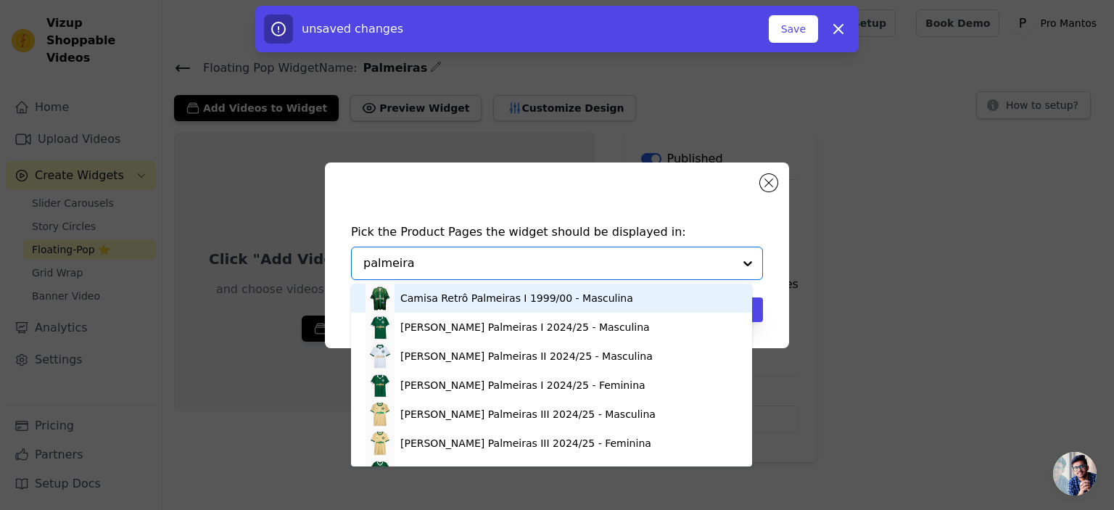
type input "palmeiras"
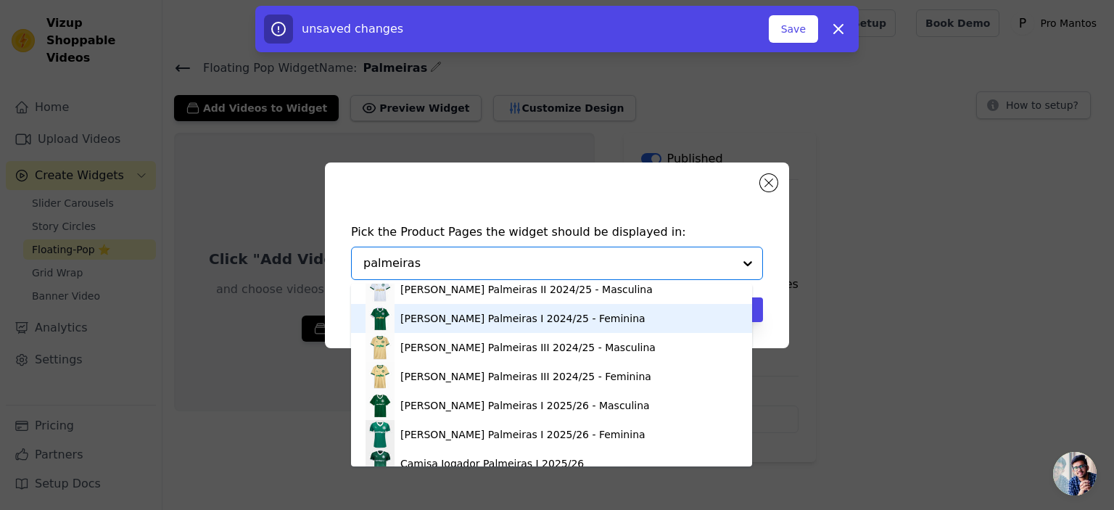
scroll to position [78, 0]
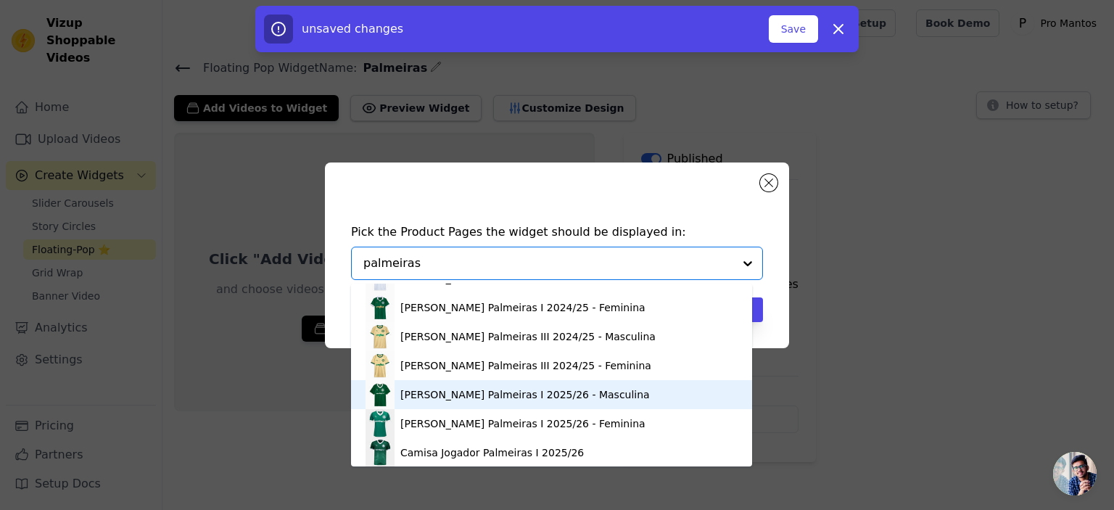
click at [416, 393] on div "[PERSON_NAME] Palmeiras I 2025/26 - Masculina" at bounding box center [525, 394] width 250 height 15
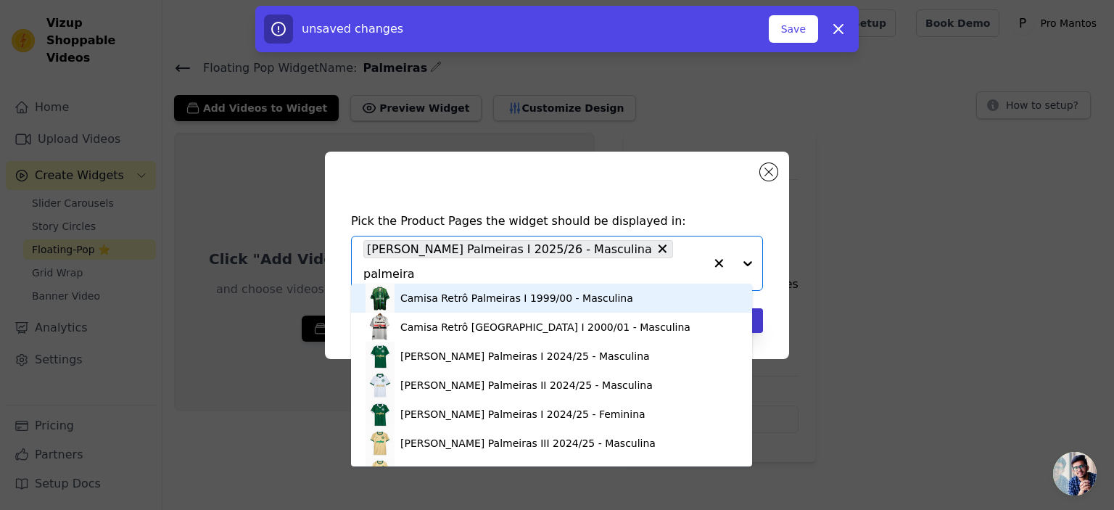
type input "palmeiras"
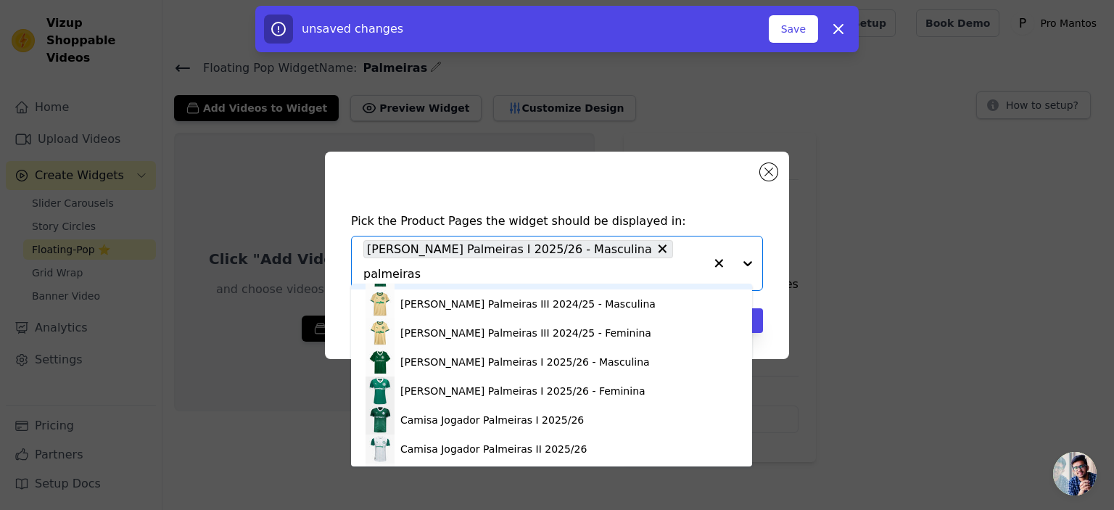
scroll to position [112, 0]
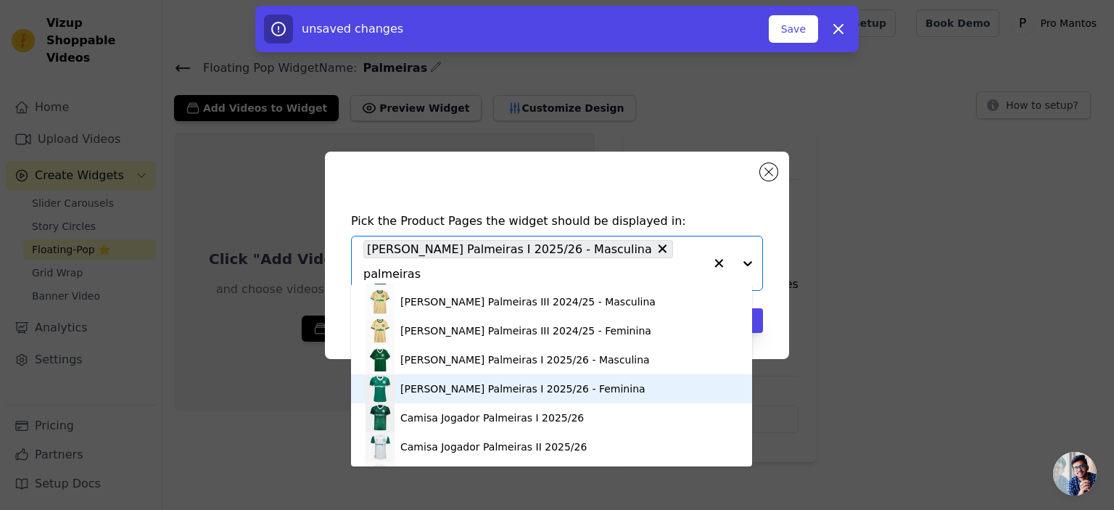
click at [437, 383] on div "[PERSON_NAME] Palmeiras I 2025/26 - Feminina" at bounding box center [522, 389] width 245 height 15
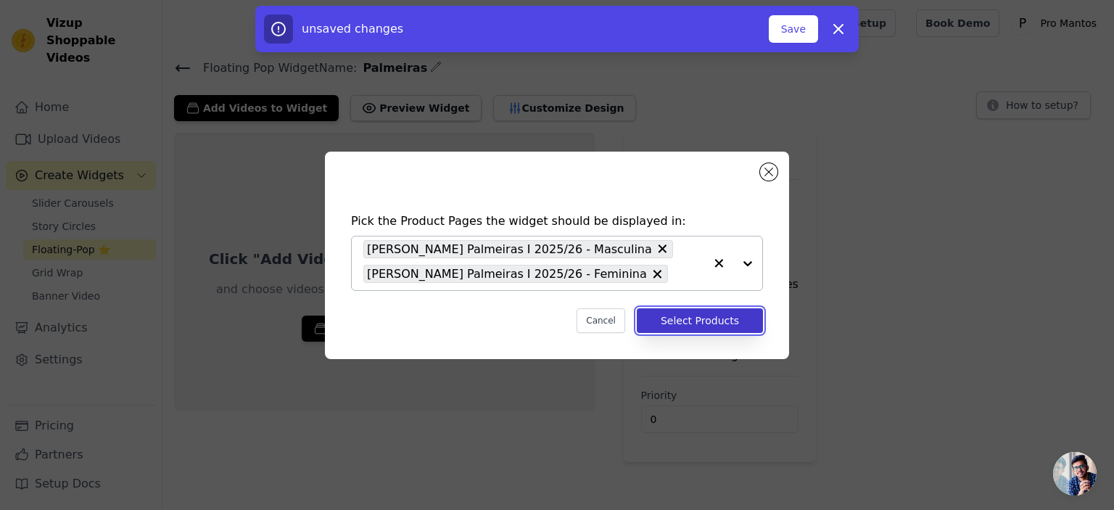
click at [697, 319] on button "Select Products" at bounding box center [700, 320] width 126 height 25
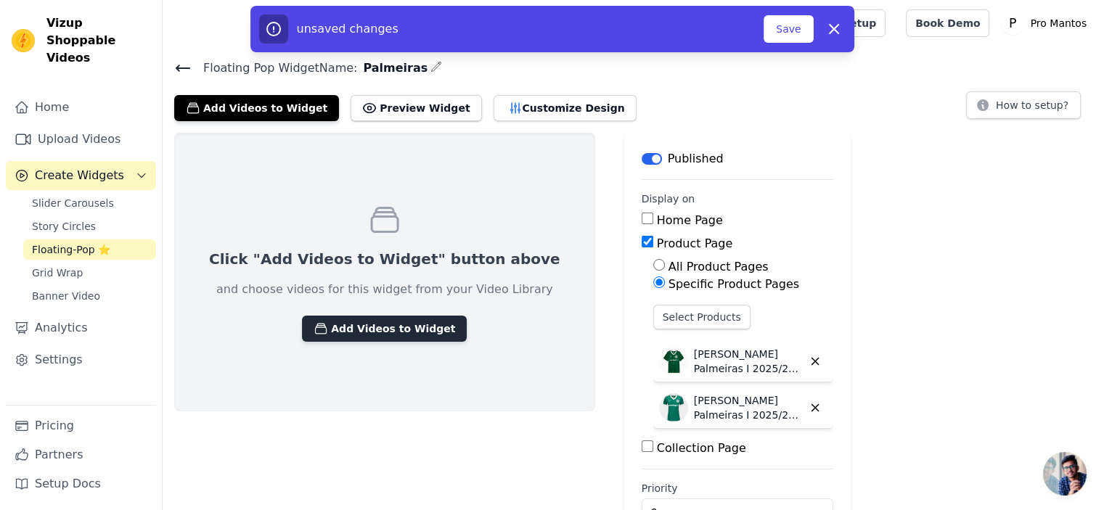
click at [305, 337] on button "Add Videos to Widget" at bounding box center [384, 329] width 165 height 26
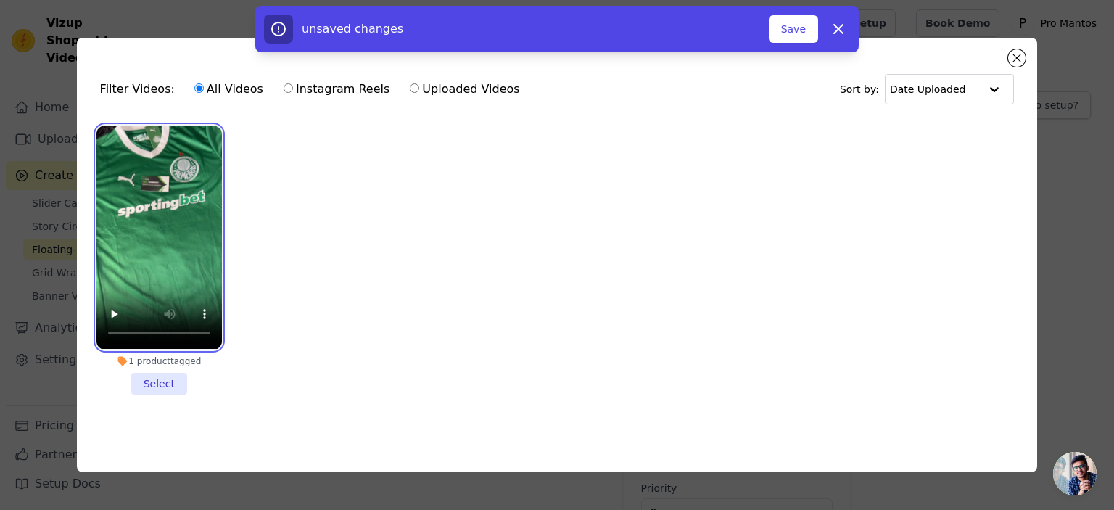
click at [176, 177] on video at bounding box center [159, 237] width 126 height 223
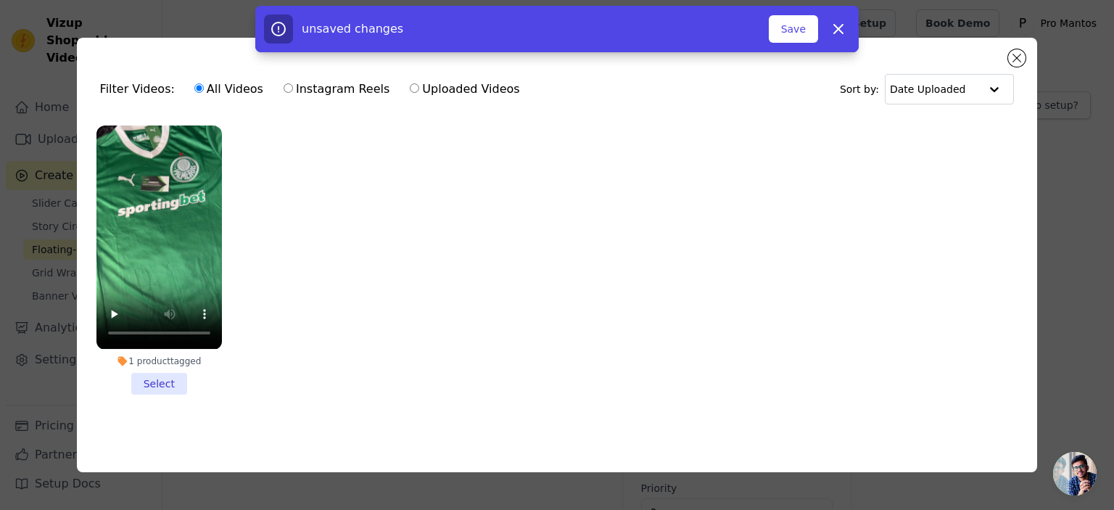
click at [152, 384] on li "1 product tagged Select" at bounding box center [159, 260] width 126 height 268
click at [0, 0] on input "1 product tagged Select" at bounding box center [0, 0] width 0 height 0
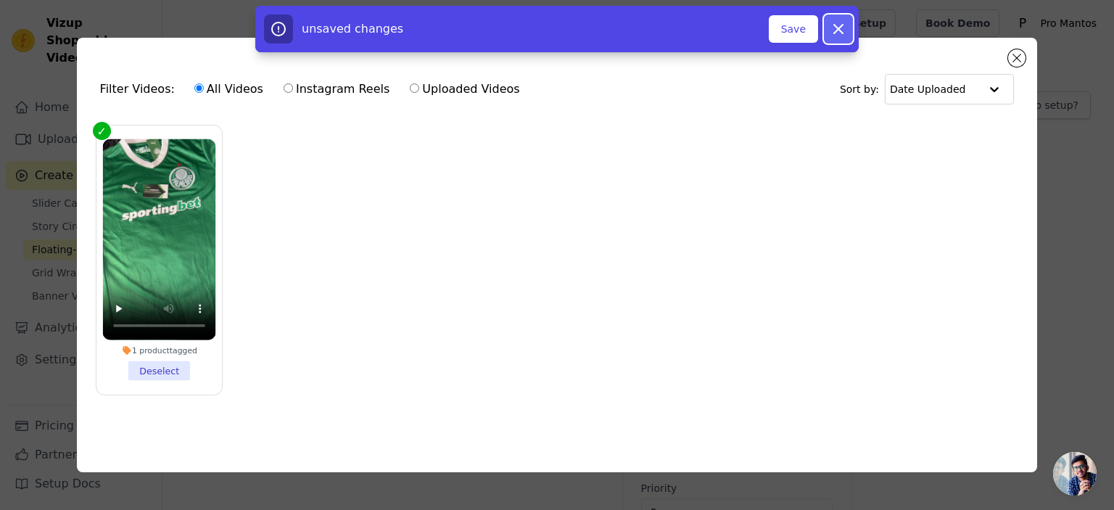
click at [831, 28] on icon "button" at bounding box center [838, 28] width 17 height 17
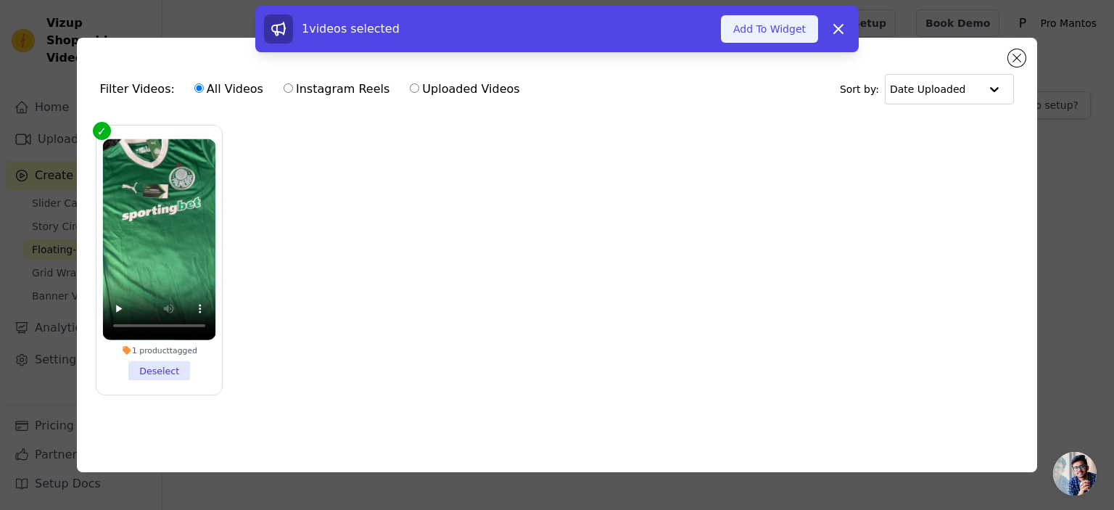
click at [774, 33] on button "Add To Widget" at bounding box center [769, 29] width 97 height 28
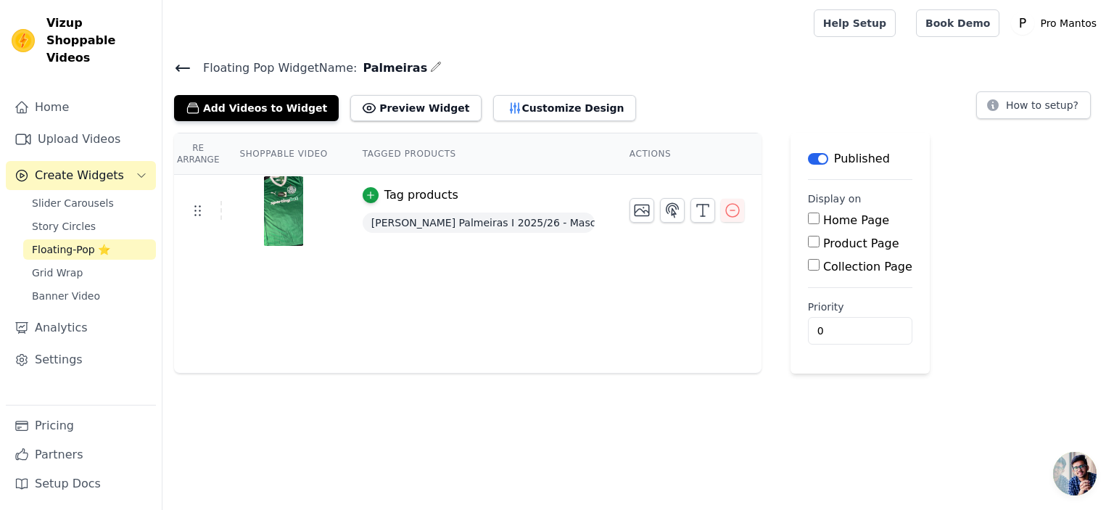
click at [808, 239] on input "Product Page" at bounding box center [814, 242] width 12 height 12
checkbox input "true"
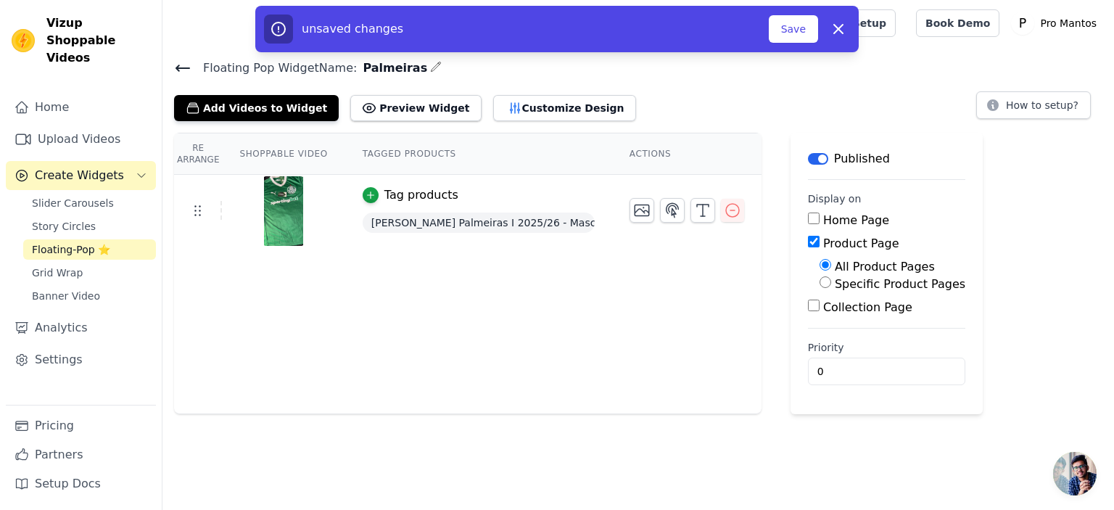
click at [820, 287] on input "Specific Product Pages" at bounding box center [826, 282] width 12 height 12
radio input "true"
click at [841, 323] on button "Select Products" at bounding box center [868, 317] width 97 height 25
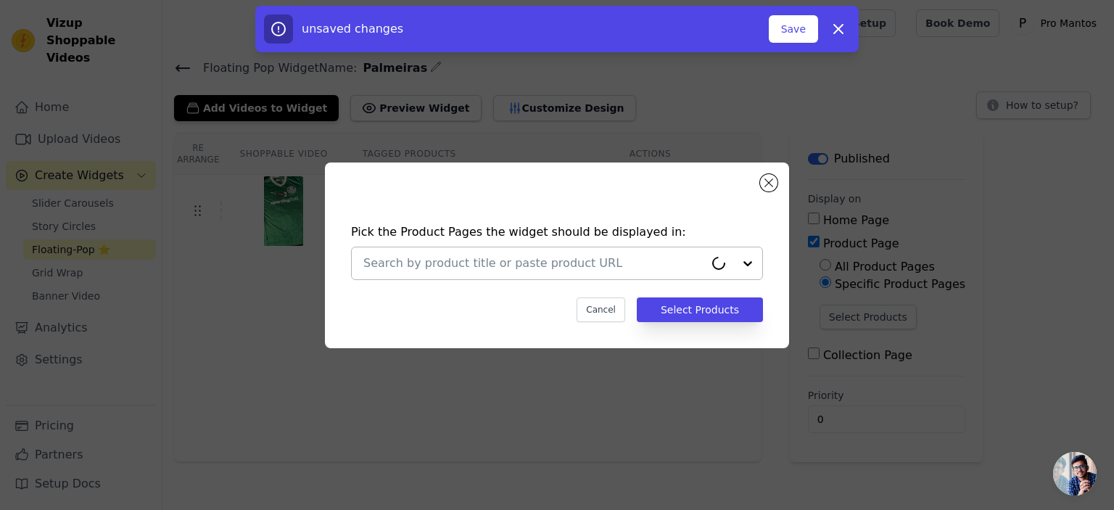
click at [554, 262] on input "text" at bounding box center [533, 263] width 341 height 17
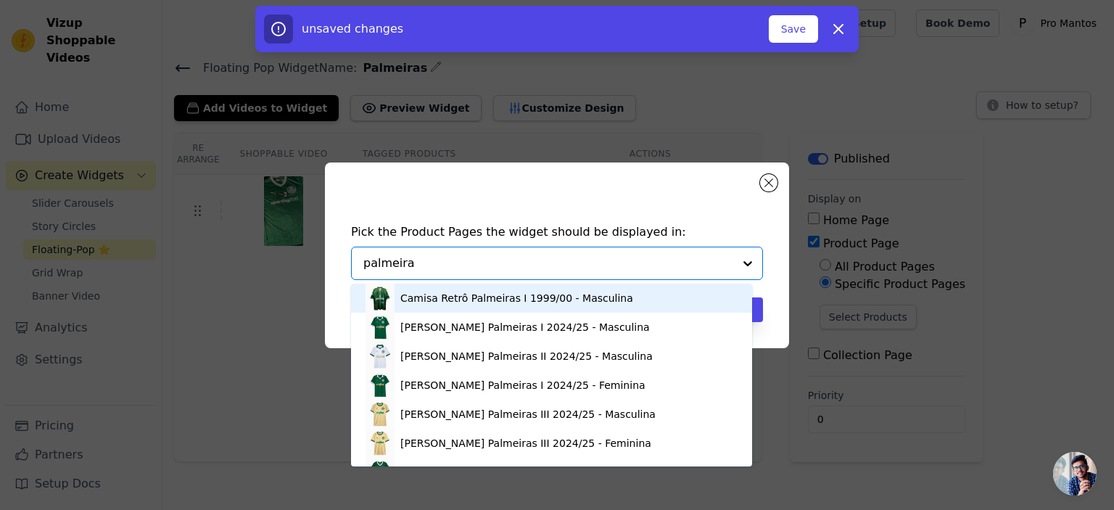
type input "palmeiras"
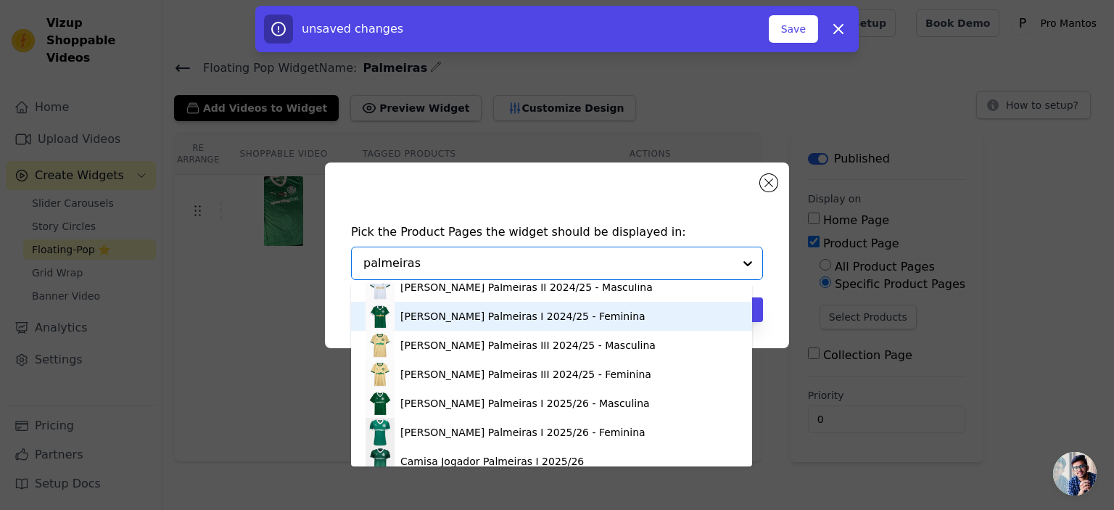
scroll to position [70, 0]
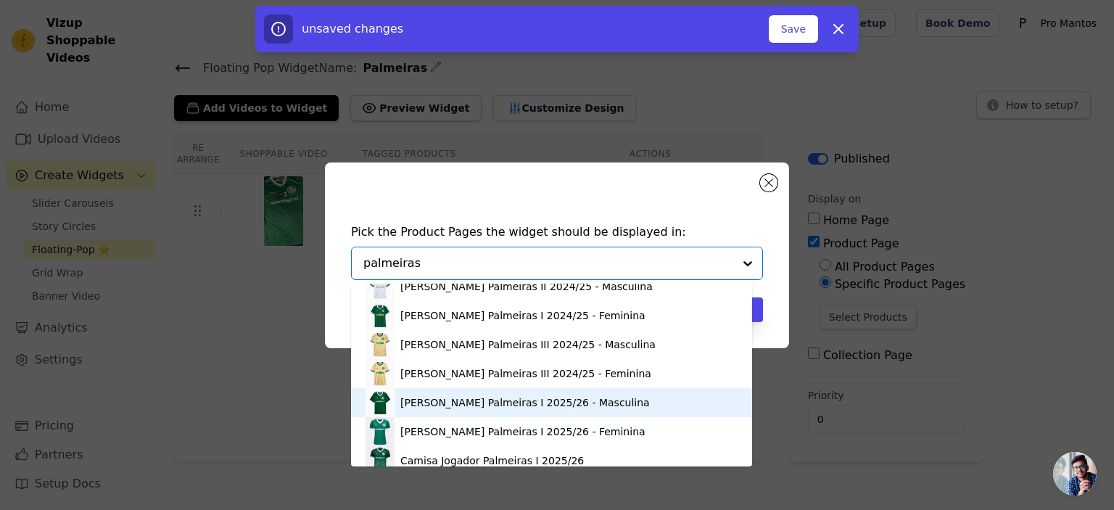
click at [440, 399] on div "[PERSON_NAME] Palmeiras I 2025/26 - Masculina" at bounding box center [525, 402] width 250 height 15
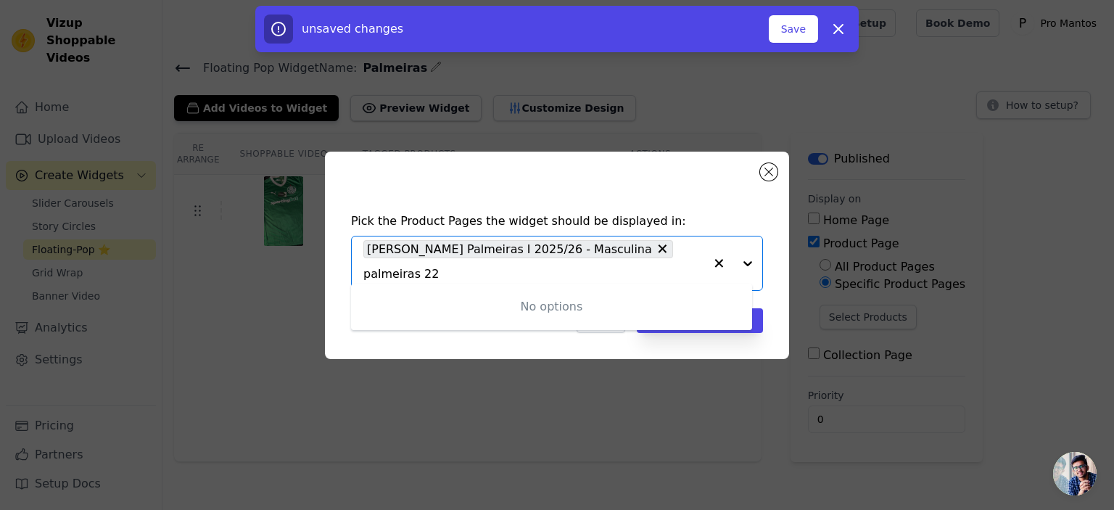
scroll to position [0, 0]
type input "palmeiras 2025"
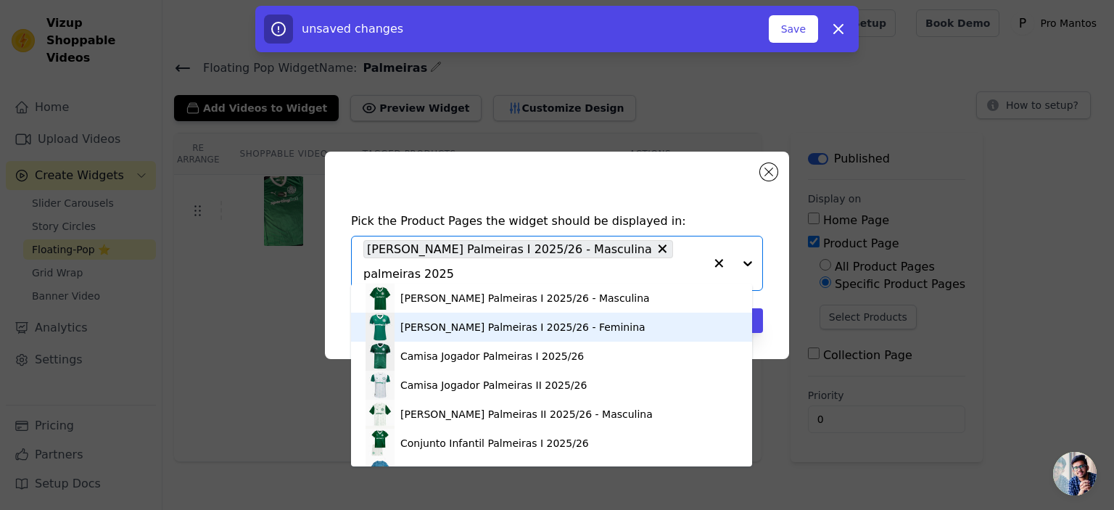
click at [432, 326] on div "[PERSON_NAME] Palmeiras I 2025/26 - Feminina" at bounding box center [522, 327] width 245 height 15
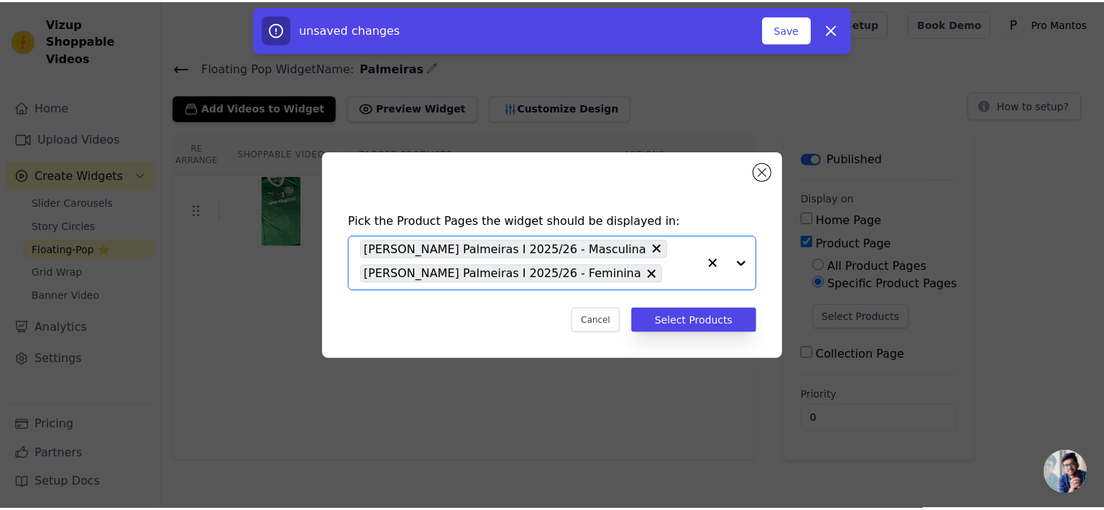
scroll to position [0, 0]
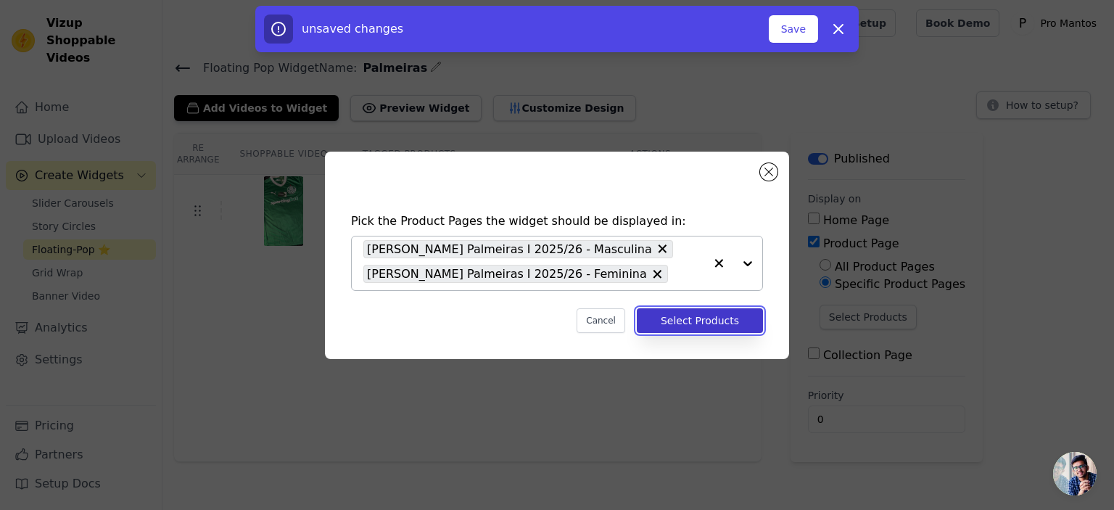
click at [697, 320] on button "Select Products" at bounding box center [700, 320] width 126 height 25
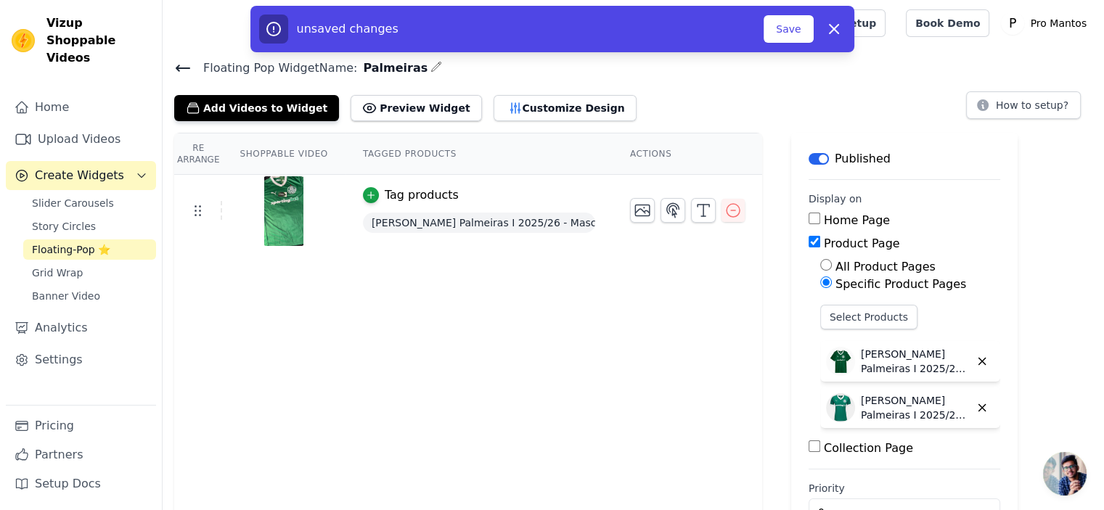
scroll to position [43, 0]
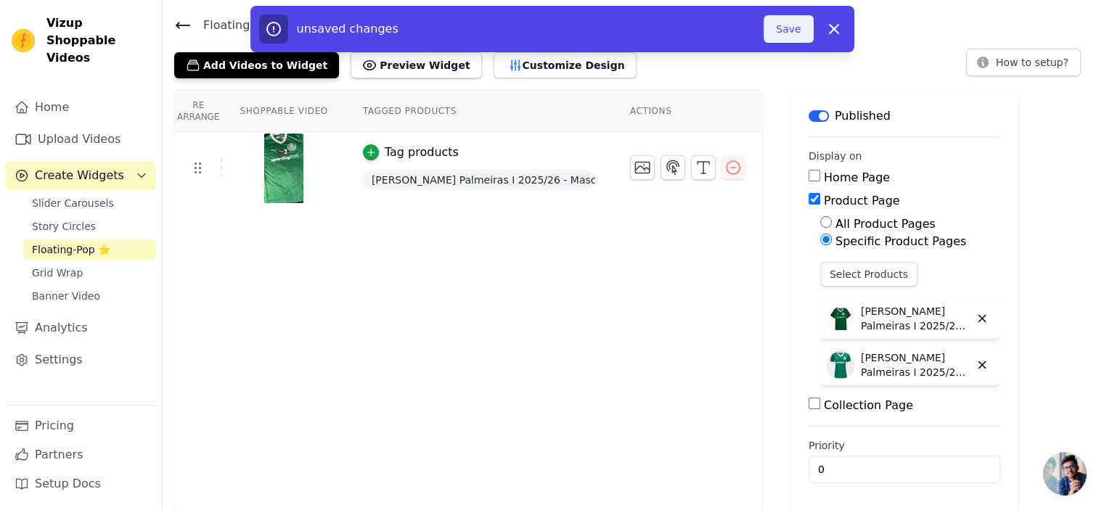
click at [798, 19] on button "Save" at bounding box center [787, 29] width 49 height 28
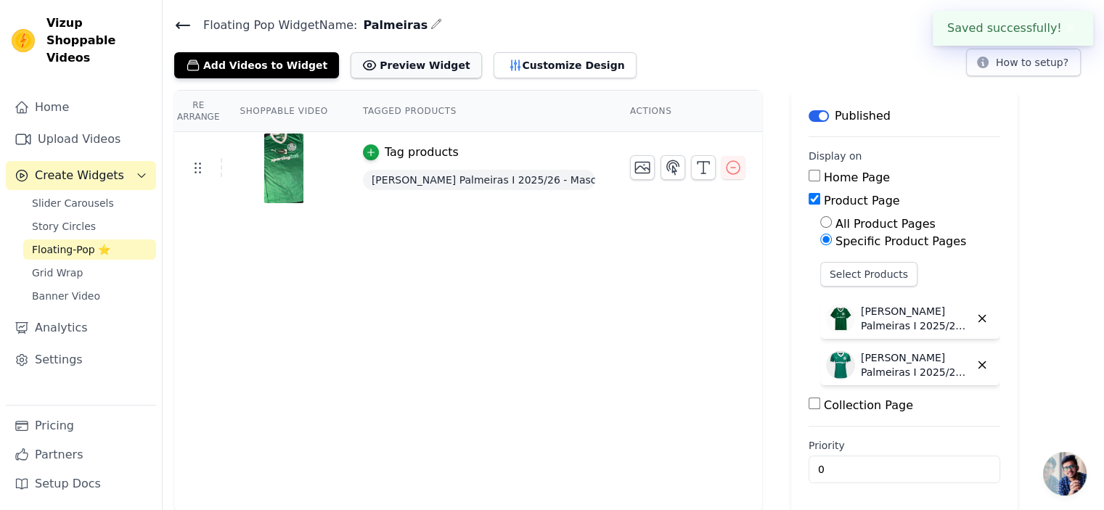
click at [398, 72] on button "Preview Widget" at bounding box center [415, 65] width 131 height 26
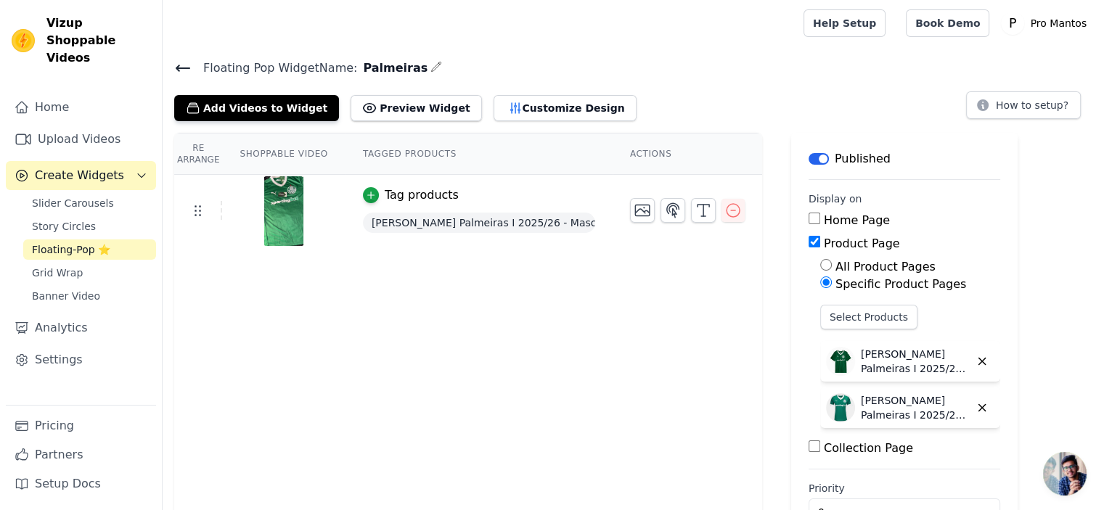
scroll to position [1, 0]
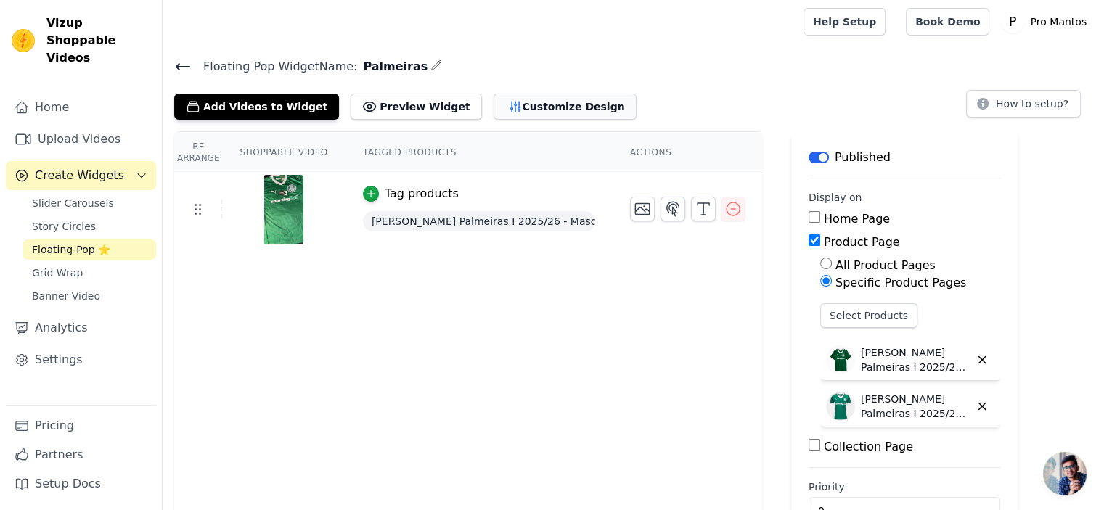
click at [511, 106] on button "Customize Design" at bounding box center [564, 107] width 143 height 26
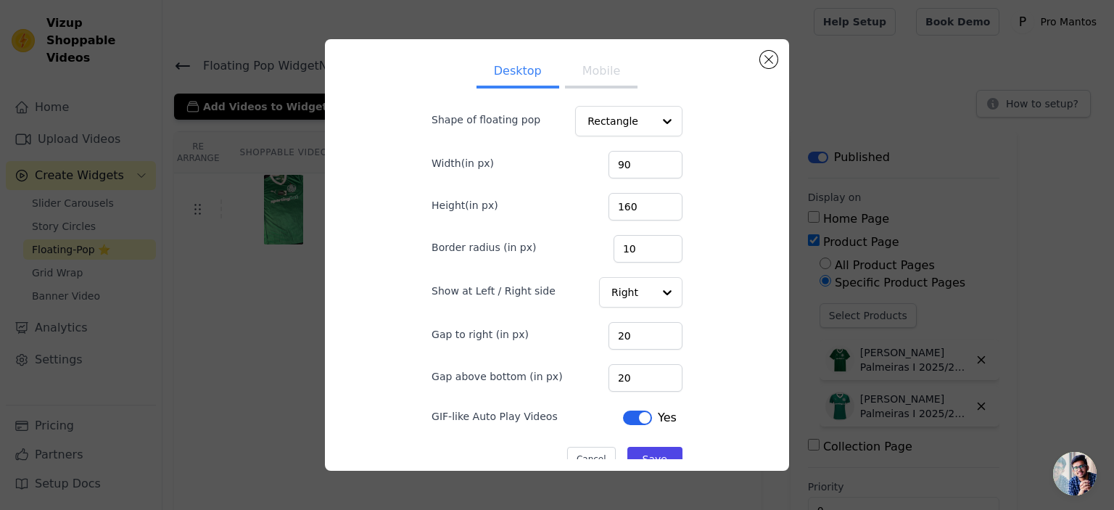
scroll to position [49, 0]
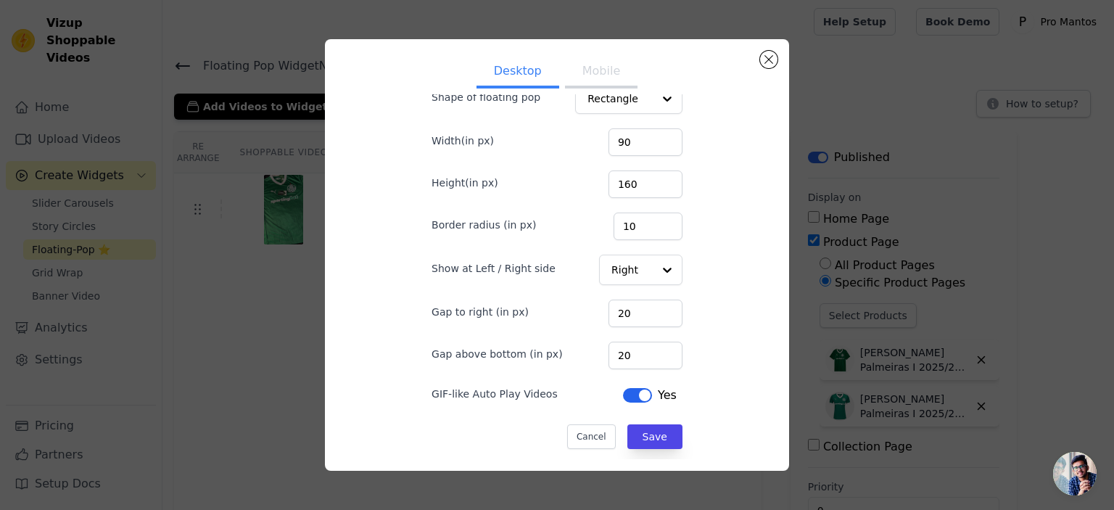
click at [576, 80] on button "Mobile" at bounding box center [601, 73] width 73 height 32
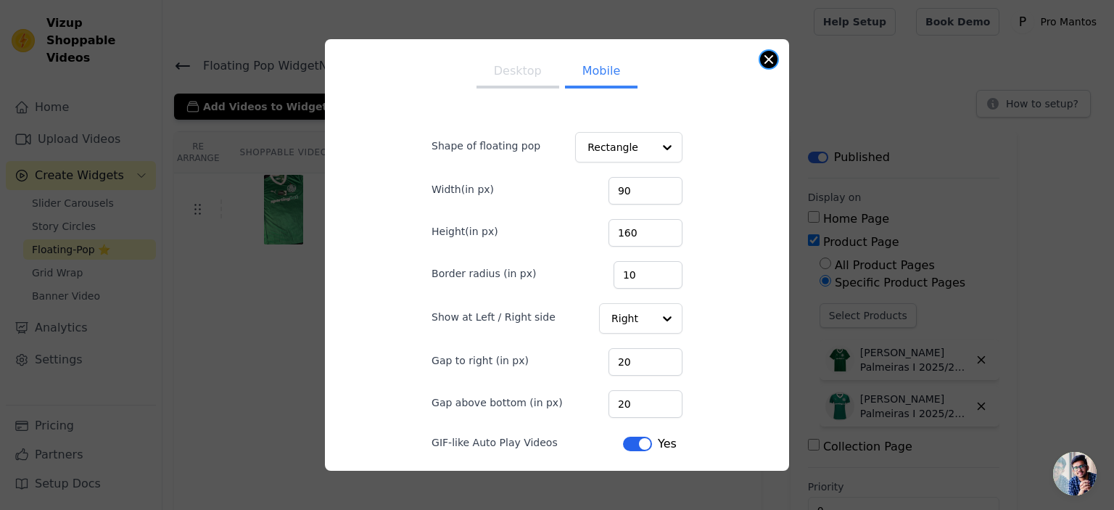
click at [770, 56] on button "Close modal" at bounding box center [768, 59] width 17 height 17
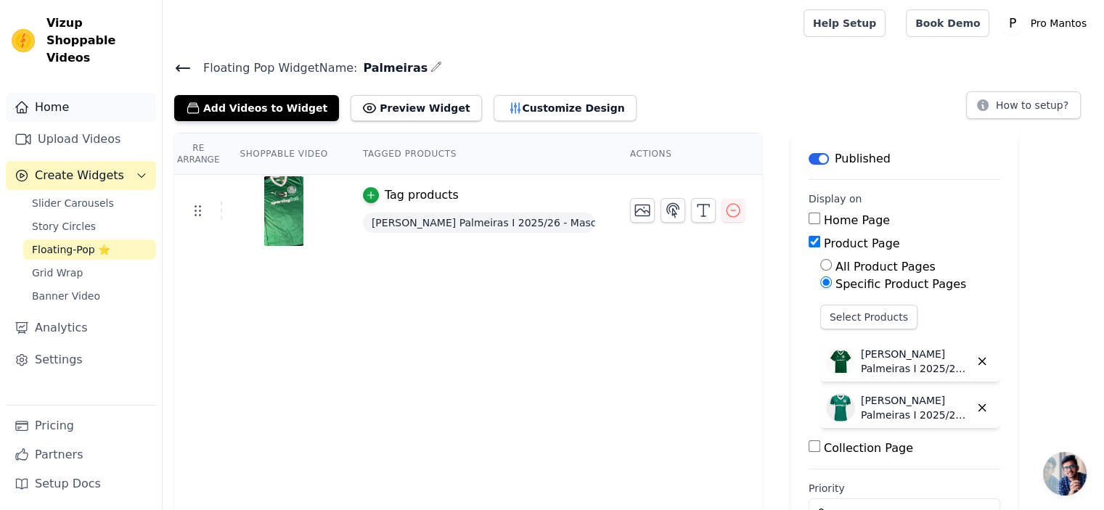
click at [57, 94] on link "Home" at bounding box center [81, 107] width 150 height 29
